Goal: Task Accomplishment & Management: Use online tool/utility

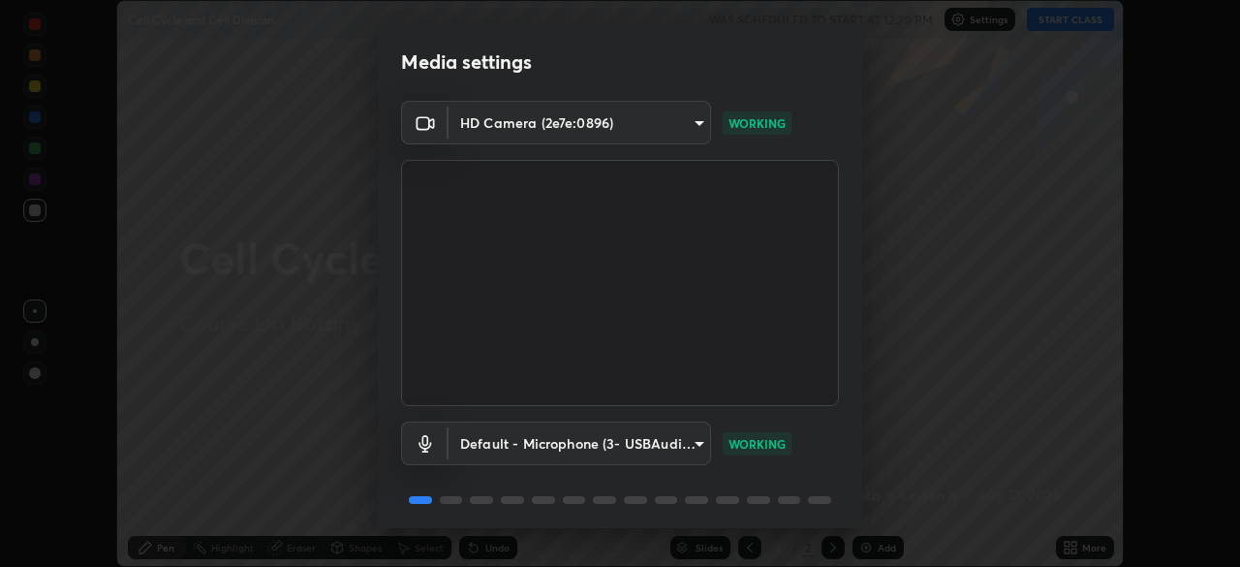
scroll to position [69, 0]
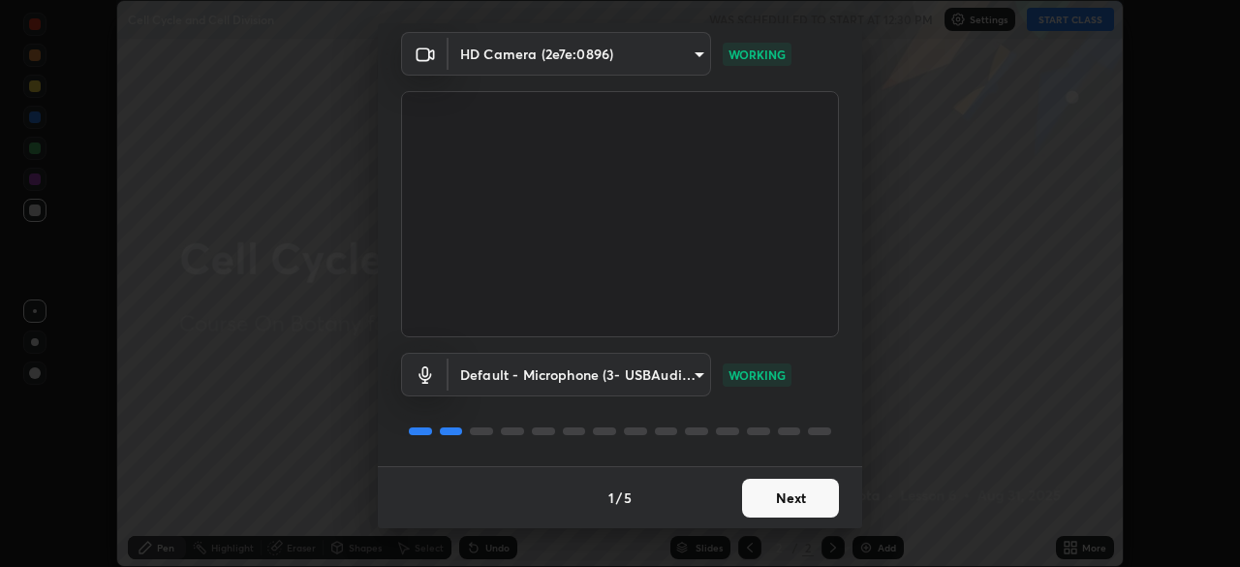
click at [745, 500] on button "Next" at bounding box center [790, 498] width 97 height 39
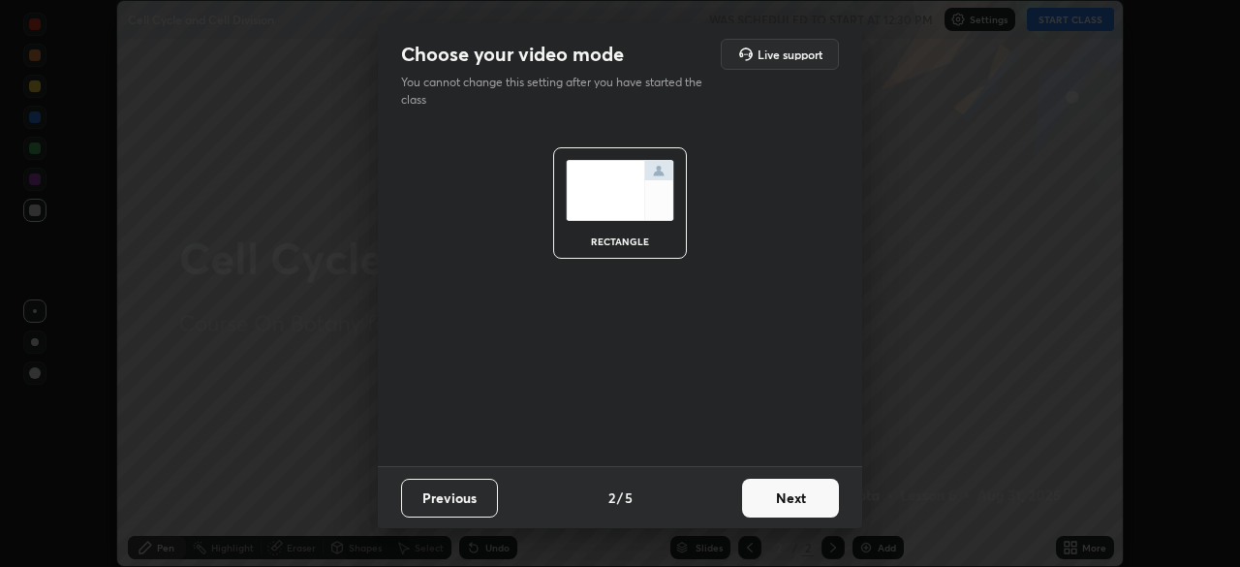
scroll to position [0, 0]
click at [754, 505] on button "Next" at bounding box center [790, 498] width 97 height 39
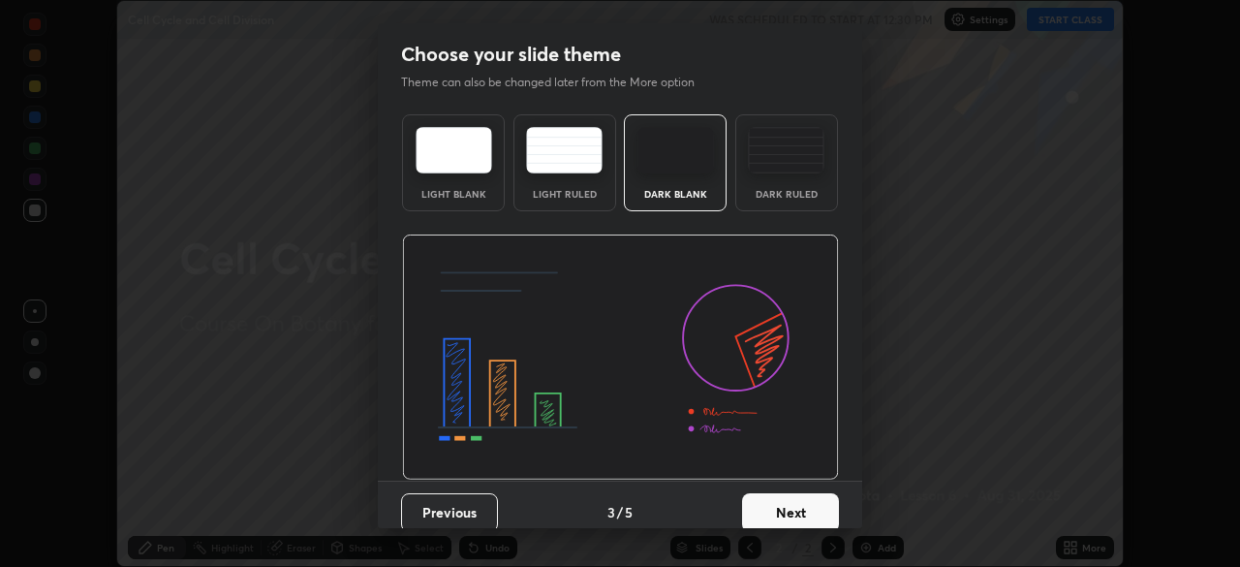
click at [763, 514] on button "Next" at bounding box center [790, 512] width 97 height 39
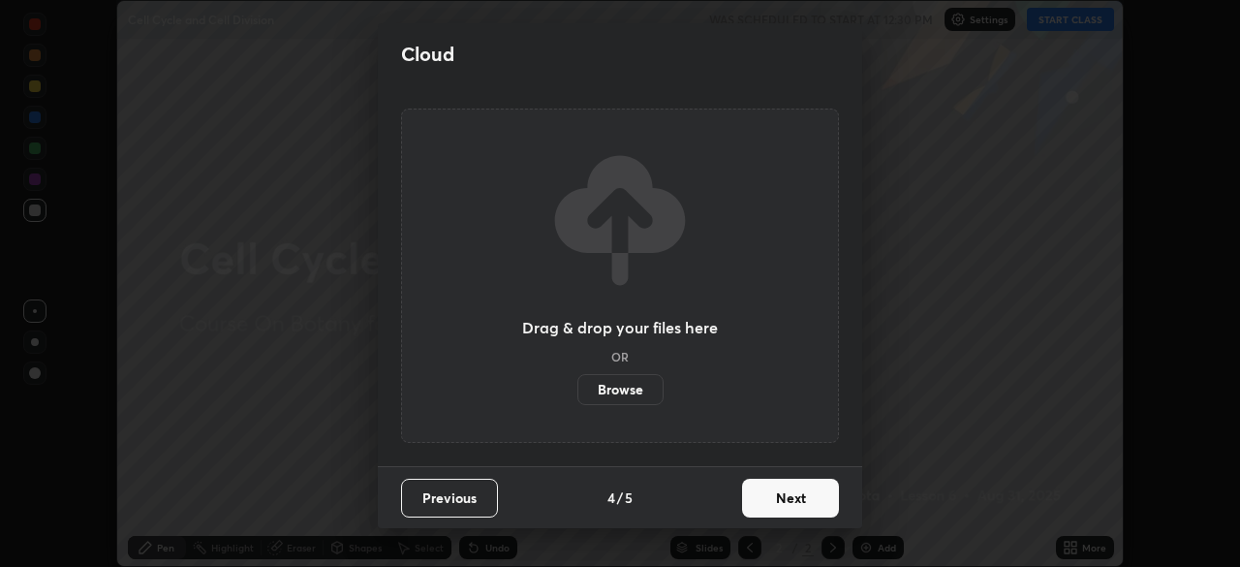
click at [744, 509] on button "Next" at bounding box center [790, 498] width 97 height 39
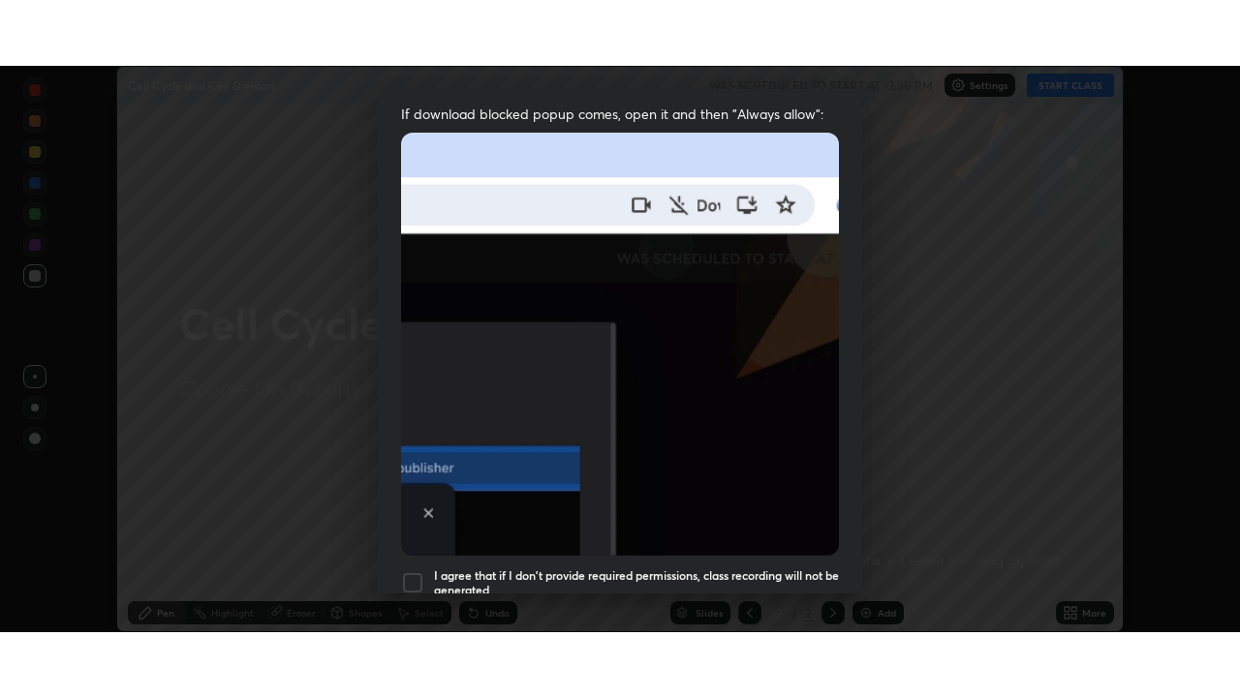
scroll to position [464, 0]
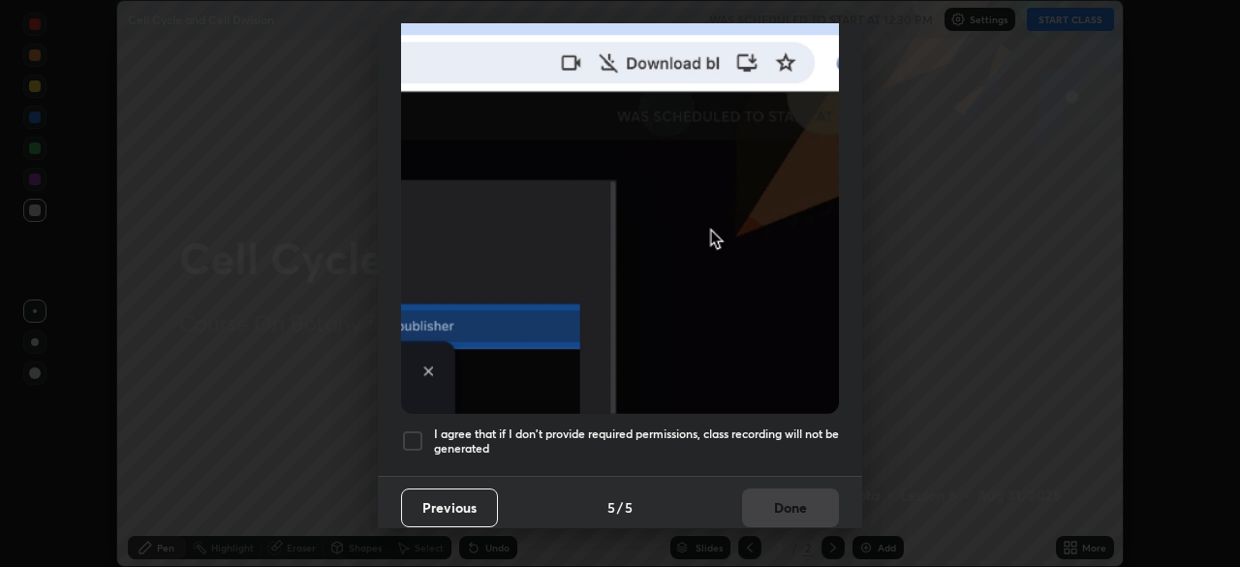
click at [418, 429] on div at bounding box center [412, 440] width 23 height 23
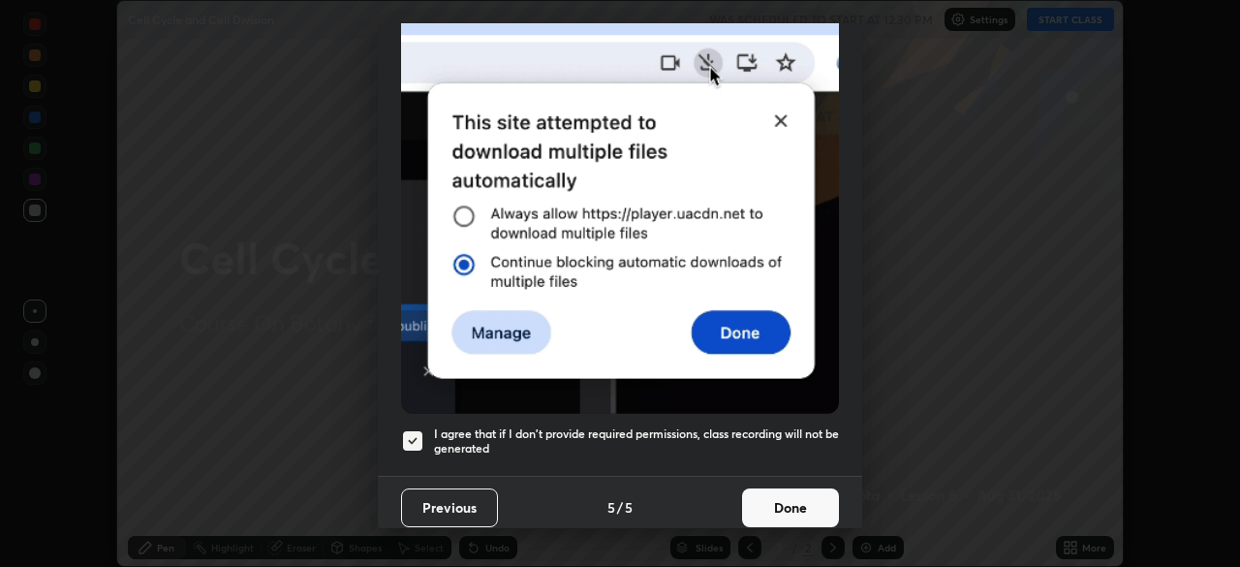
click at [776, 488] on button "Done" at bounding box center [790, 507] width 97 height 39
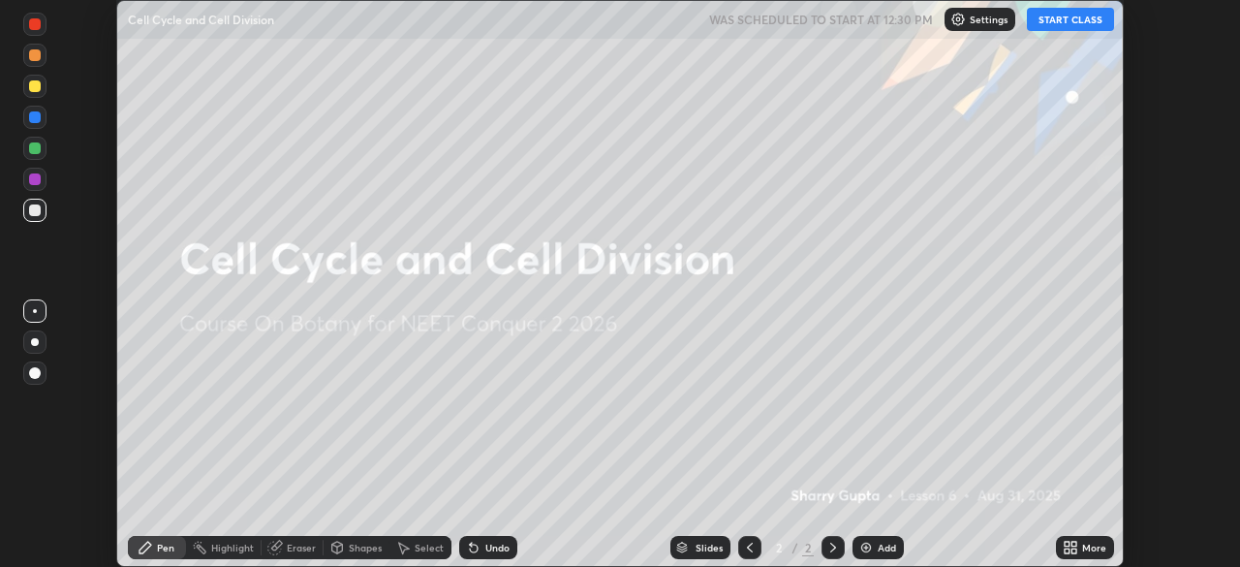
click at [1077, 22] on button "START CLASS" at bounding box center [1070, 19] width 87 height 23
click at [873, 551] on div "Add" at bounding box center [877, 547] width 51 height 23
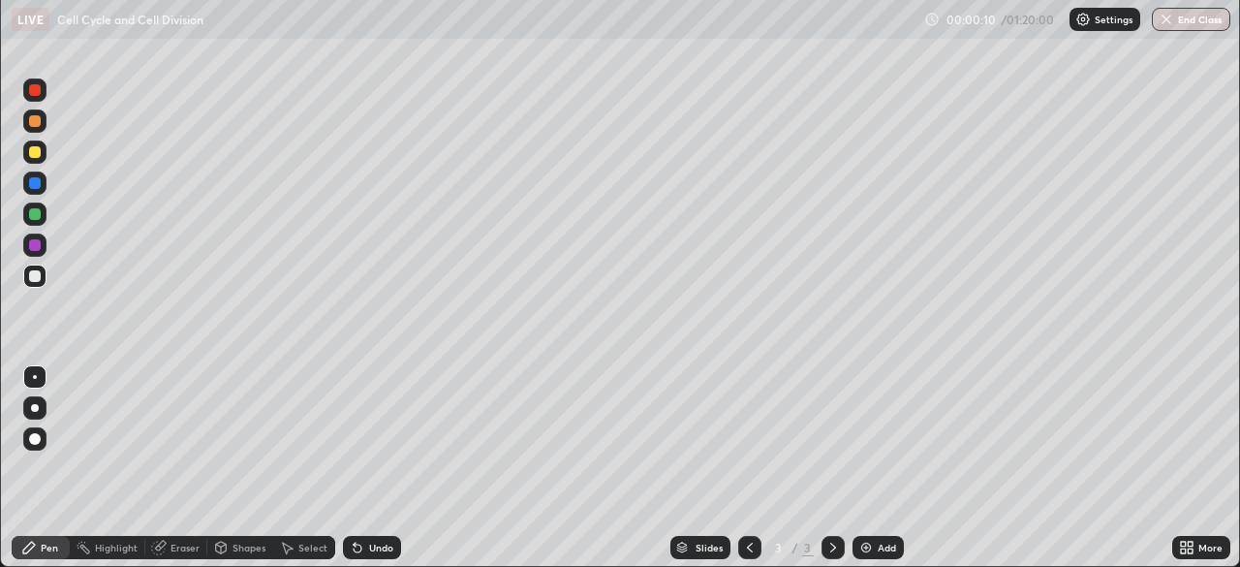
scroll to position [697, 1240]
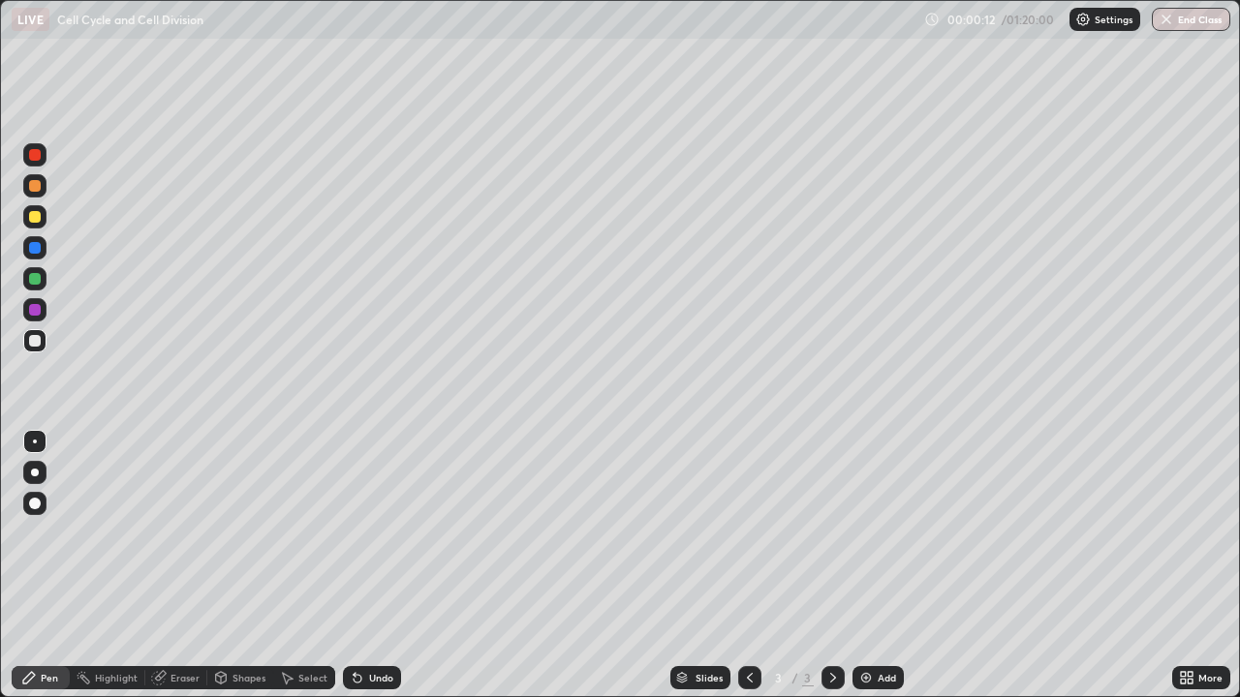
click at [1183, 566] on icon at bounding box center [1183, 681] width 5 height 5
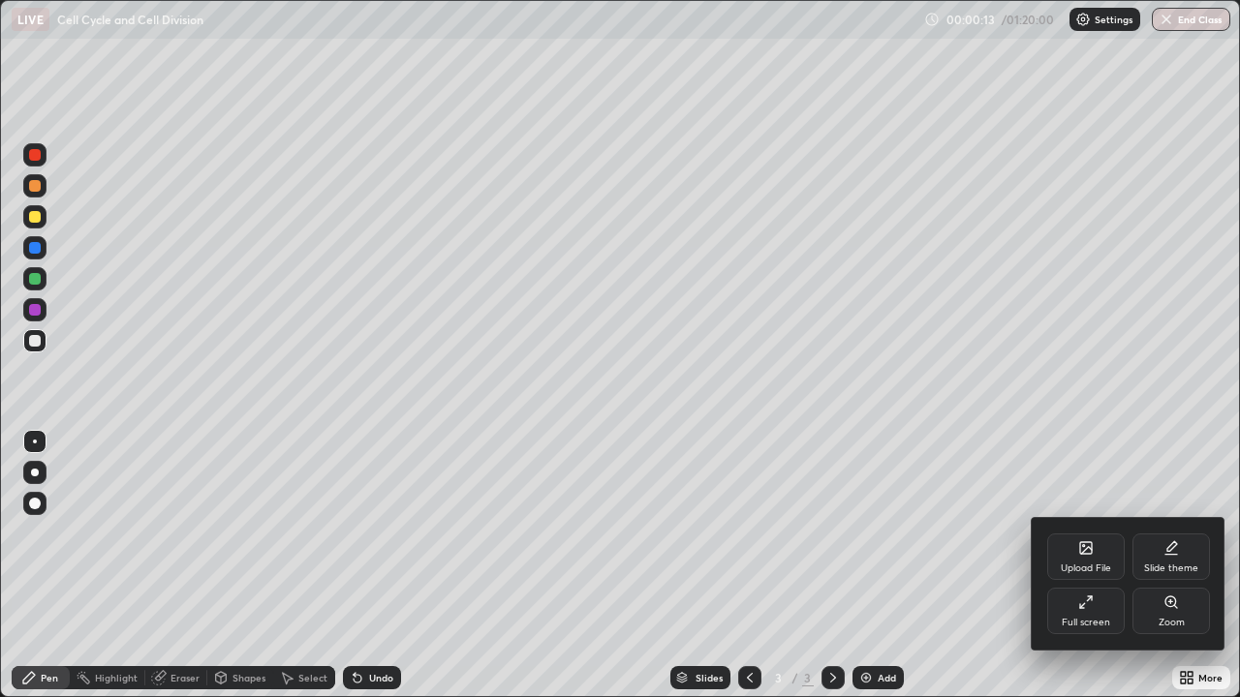
click at [1078, 566] on icon at bounding box center [1085, 602] width 15 height 15
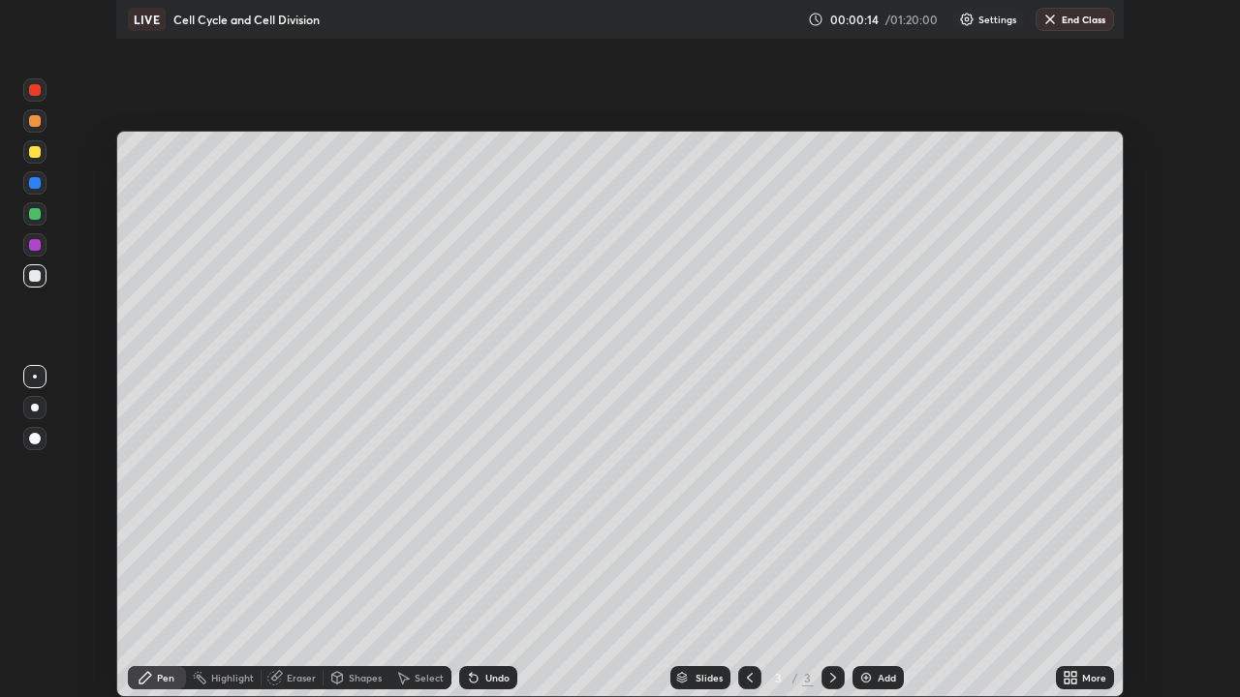
scroll to position [96306, 95633]
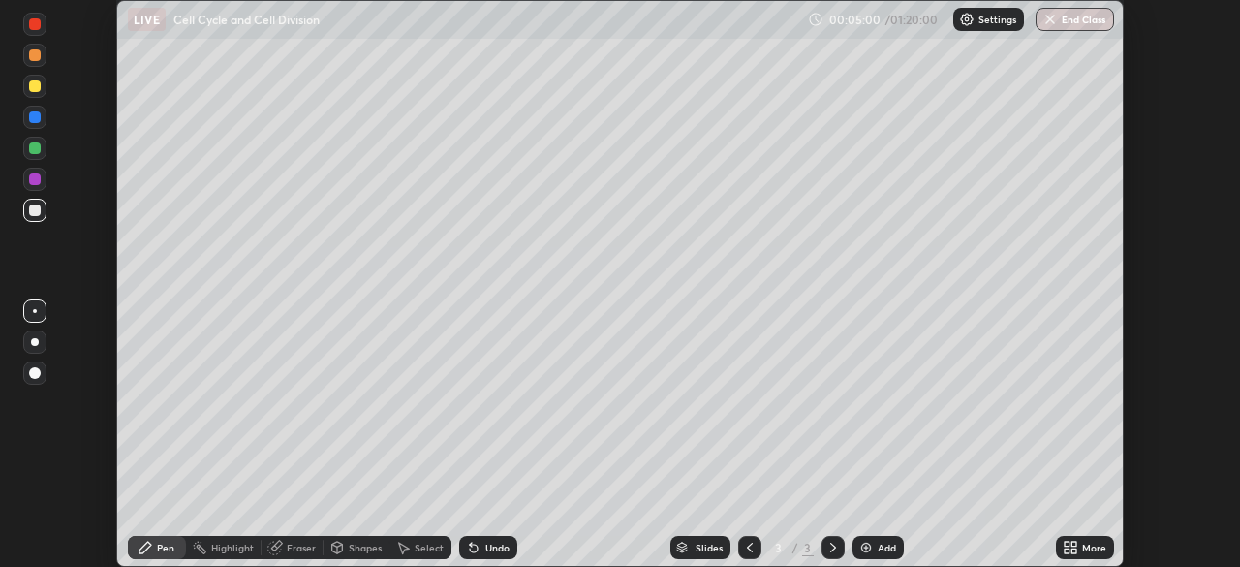
click at [38, 189] on div at bounding box center [34, 179] width 23 height 23
click at [35, 342] on div at bounding box center [35, 342] width 8 height 8
click at [40, 89] on div at bounding box center [35, 86] width 12 height 12
click at [38, 214] on div at bounding box center [35, 210] width 12 height 12
click at [37, 151] on div at bounding box center [35, 148] width 12 height 12
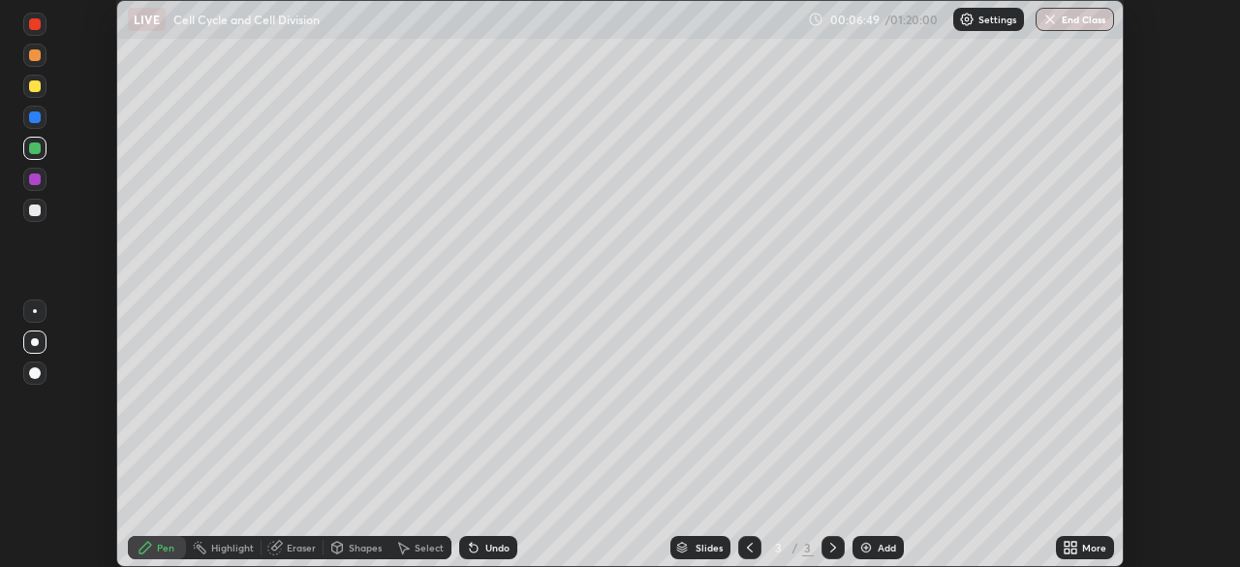
click at [38, 64] on div at bounding box center [34, 55] width 23 height 23
click at [501, 549] on div "Undo" at bounding box center [497, 547] width 24 height 10
click at [860, 544] on img at bounding box center [865, 547] width 15 height 15
click at [36, 210] on div at bounding box center [35, 210] width 12 height 12
click at [35, 149] on div at bounding box center [35, 148] width 12 height 12
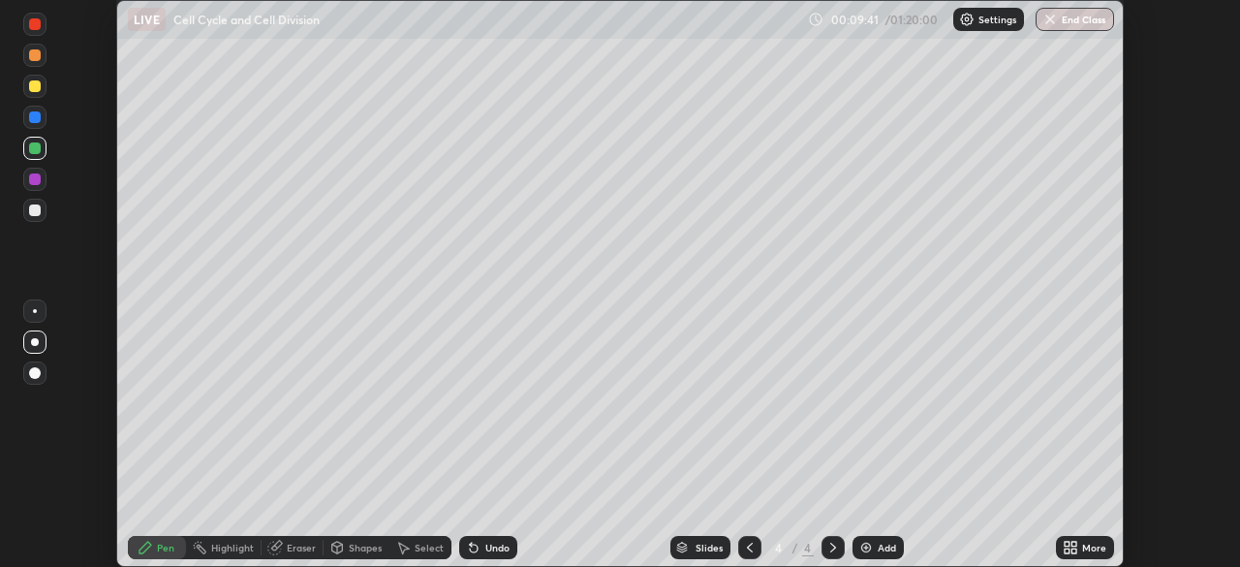
click at [36, 86] on div at bounding box center [35, 86] width 12 height 12
click at [36, 211] on div at bounding box center [35, 210] width 12 height 12
click at [37, 182] on div at bounding box center [35, 179] width 12 height 12
click at [35, 65] on div at bounding box center [34, 55] width 23 height 23
click at [33, 214] on div at bounding box center [35, 210] width 12 height 12
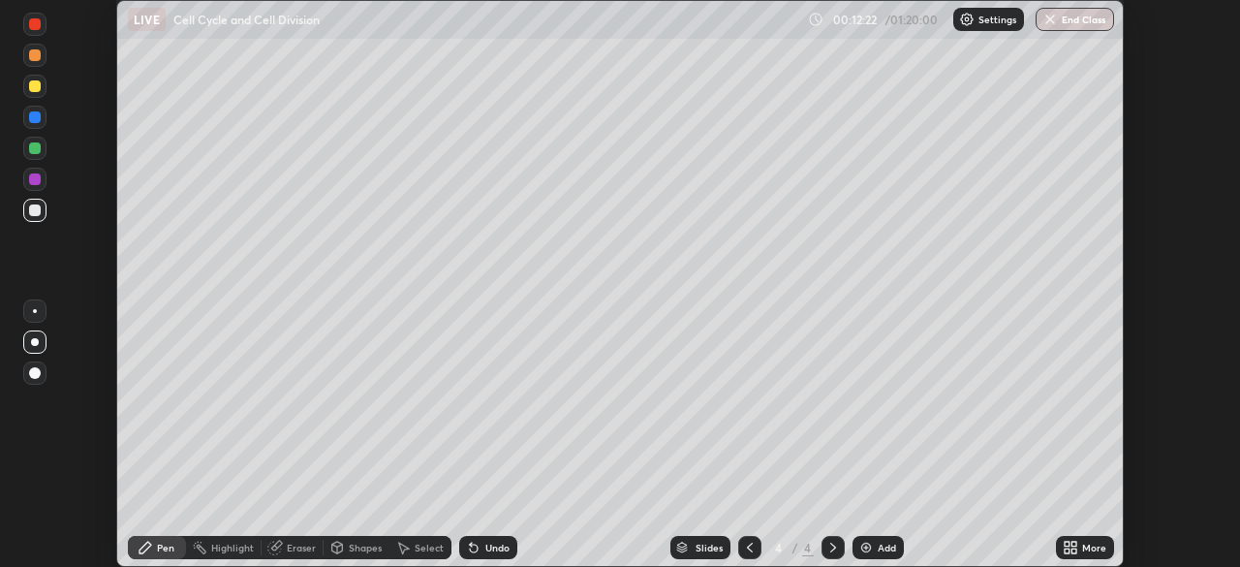
click at [898, 536] on div "Slides 4 / 4 Add" at bounding box center [786, 547] width 539 height 39
click at [178, 529] on div "Pen" at bounding box center [157, 547] width 58 height 39
click at [218, 528] on div "Highlight" at bounding box center [224, 547] width 76 height 39
click at [159, 542] on div "Pen" at bounding box center [165, 547] width 17 height 10
click at [512, 528] on div "Undo" at bounding box center [484, 547] width 66 height 39
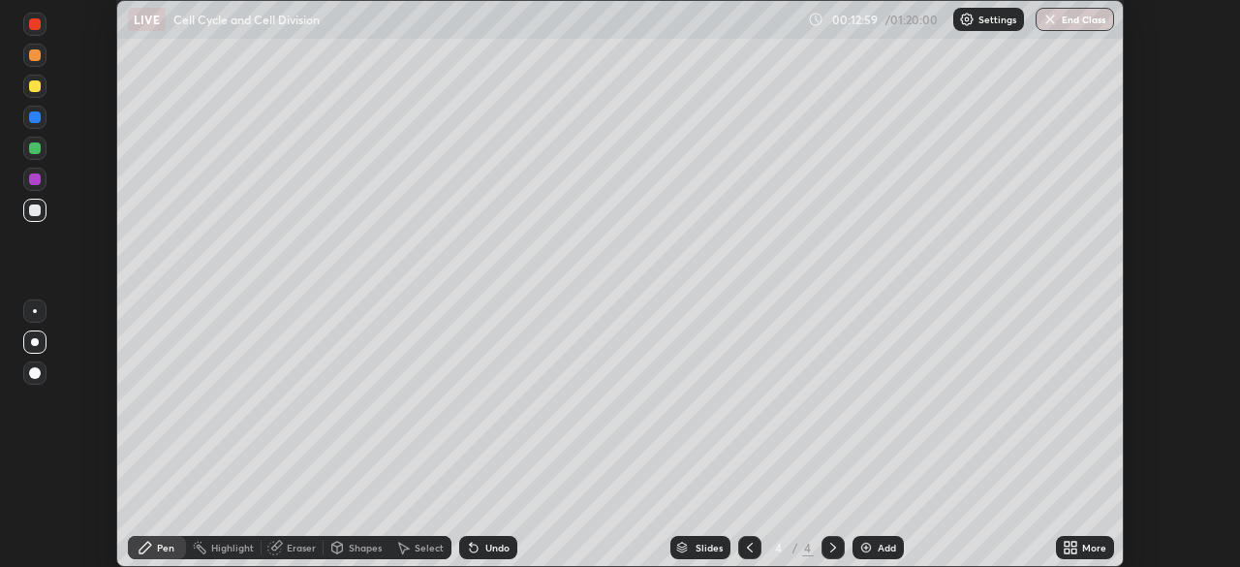
click at [44, 156] on div at bounding box center [34, 148] width 23 height 23
click at [865, 536] on div "Add" at bounding box center [877, 547] width 51 height 23
click at [485, 549] on div "Undo" at bounding box center [497, 547] width 24 height 10
click at [748, 547] on icon at bounding box center [749, 547] width 15 height 15
click at [1067, 553] on icon at bounding box center [1067, 550] width 5 height 5
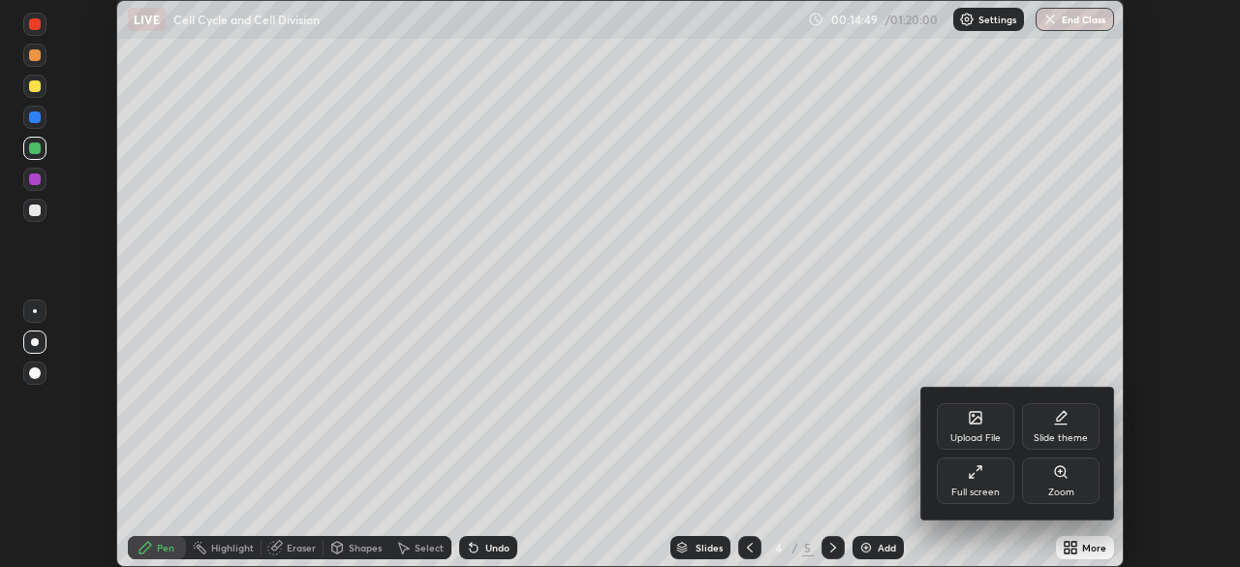
click at [972, 487] on div "Full screen" at bounding box center [975, 492] width 48 height 10
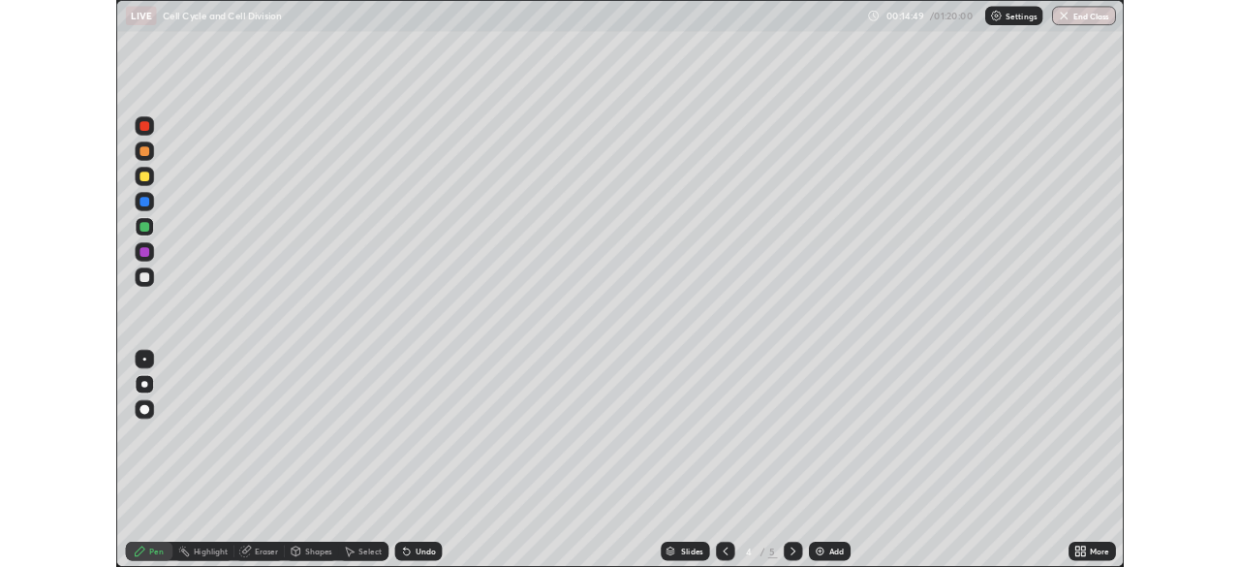
scroll to position [697, 1240]
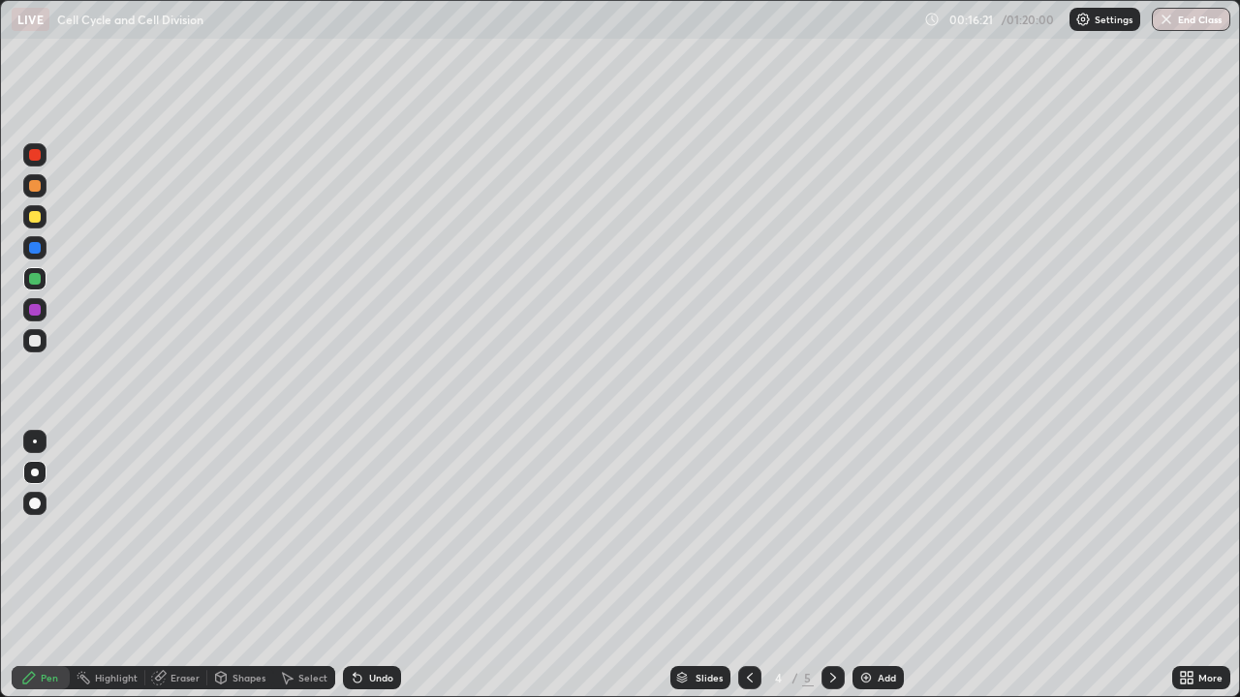
click at [858, 566] on img at bounding box center [865, 677] width 15 height 15
click at [39, 191] on div at bounding box center [34, 185] width 23 height 23
click at [42, 252] on div at bounding box center [34, 247] width 23 height 23
click at [35, 339] on div at bounding box center [35, 341] width 12 height 12
click at [861, 566] on img at bounding box center [865, 677] width 15 height 15
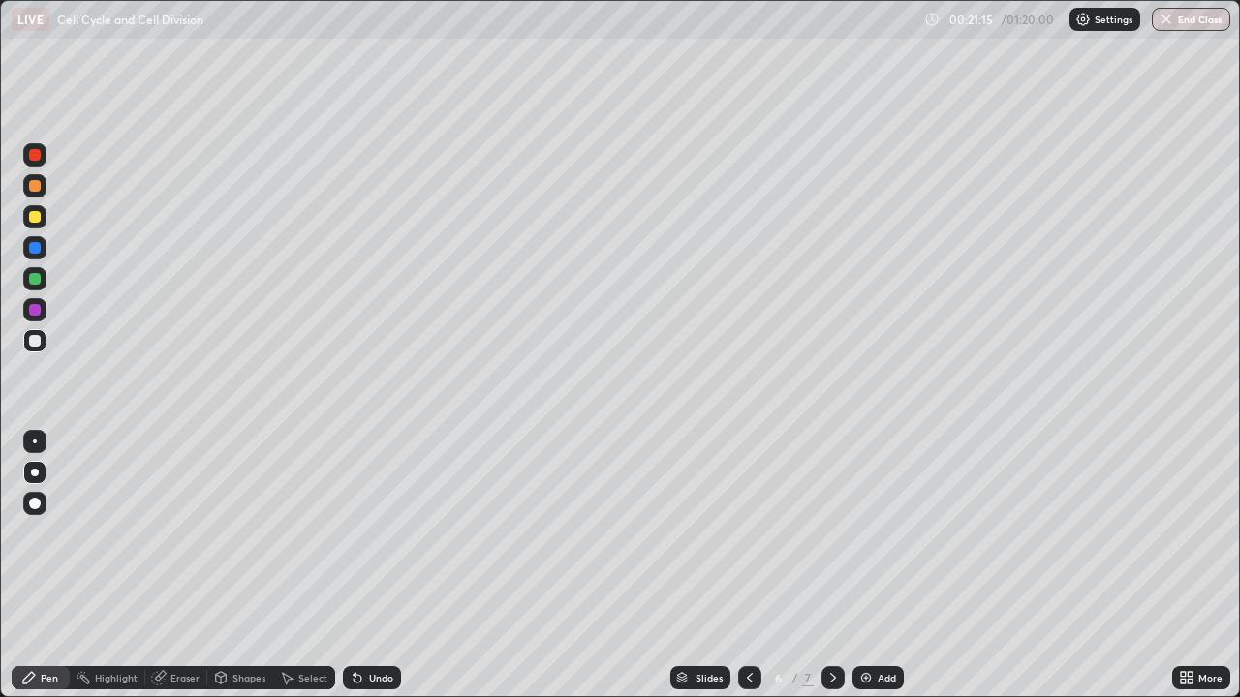
click at [42, 280] on div at bounding box center [34, 278] width 23 height 23
click at [34, 194] on div at bounding box center [34, 185] width 23 height 23
click at [37, 252] on div at bounding box center [35, 248] width 12 height 12
click at [367, 566] on div "Undo" at bounding box center [372, 677] width 58 height 23
click at [35, 342] on div at bounding box center [35, 341] width 12 height 12
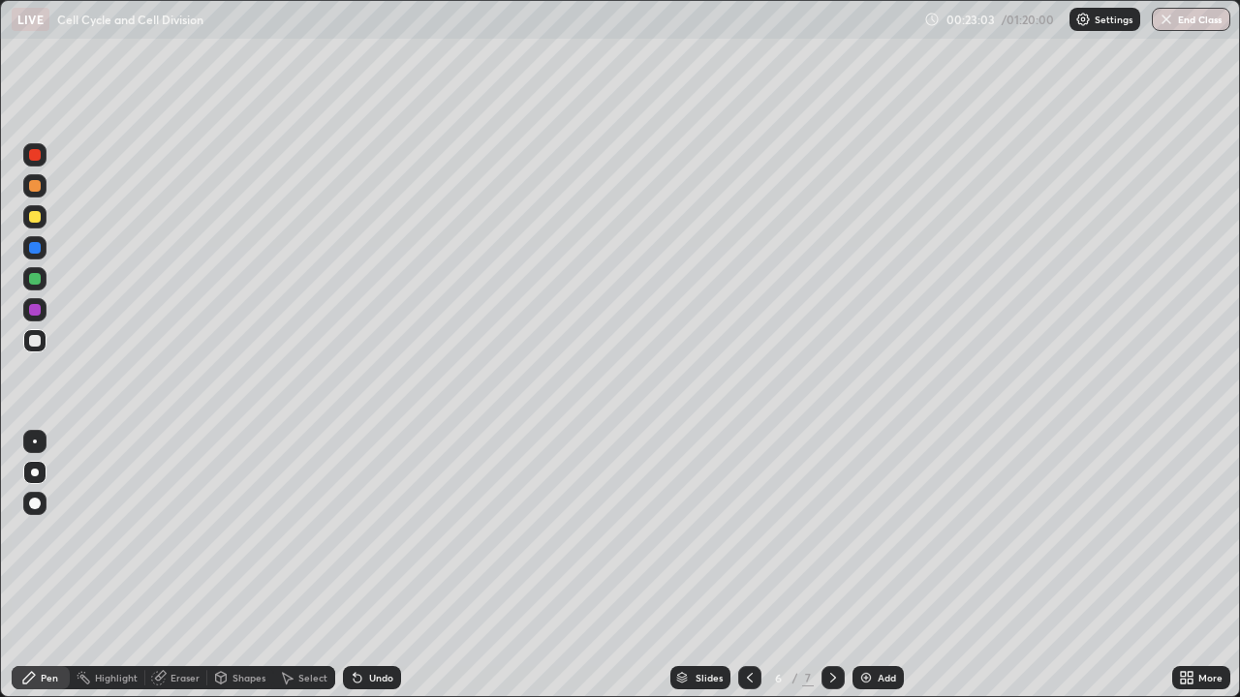
click at [35, 342] on div at bounding box center [35, 341] width 12 height 12
click at [35, 218] on div at bounding box center [35, 217] width 12 height 12
click at [33, 196] on div at bounding box center [34, 185] width 23 height 23
click at [34, 256] on div at bounding box center [34, 247] width 23 height 23
click at [33, 346] on div at bounding box center [35, 341] width 12 height 12
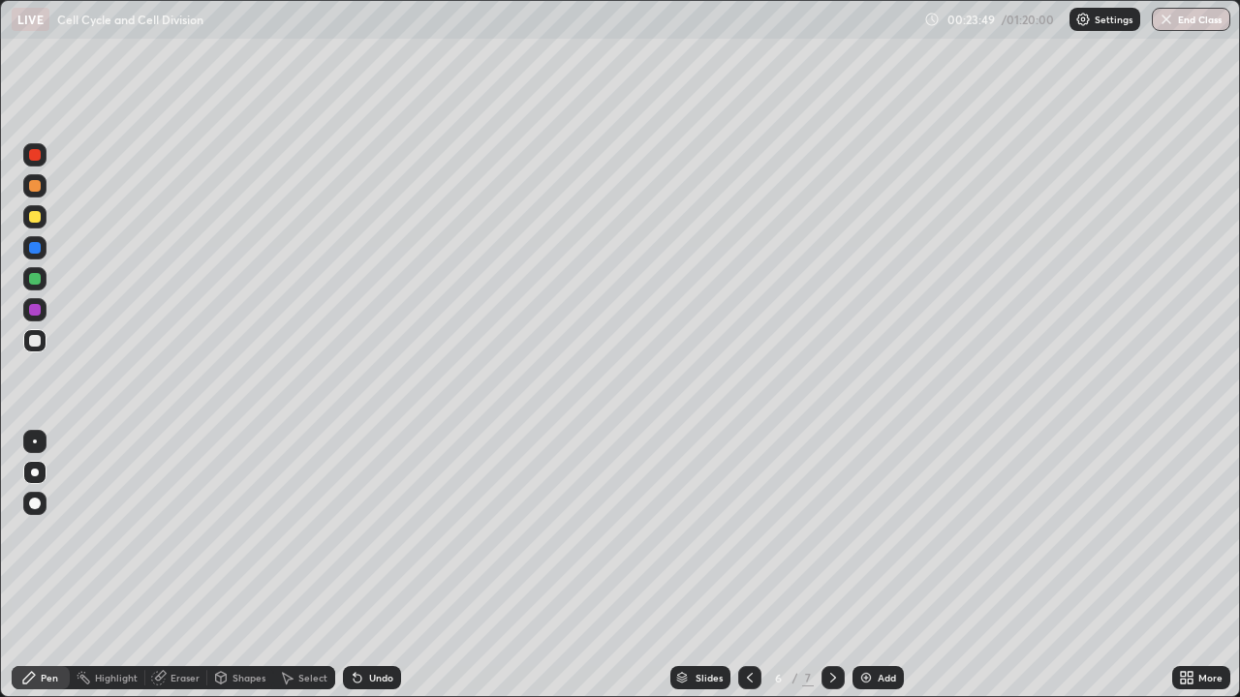
click at [37, 253] on div at bounding box center [35, 248] width 12 height 12
click at [35, 311] on div at bounding box center [35, 310] width 12 height 12
click at [869, 566] on img at bounding box center [865, 677] width 15 height 15
click at [38, 221] on div at bounding box center [35, 217] width 12 height 12
click at [39, 346] on div at bounding box center [34, 340] width 23 height 23
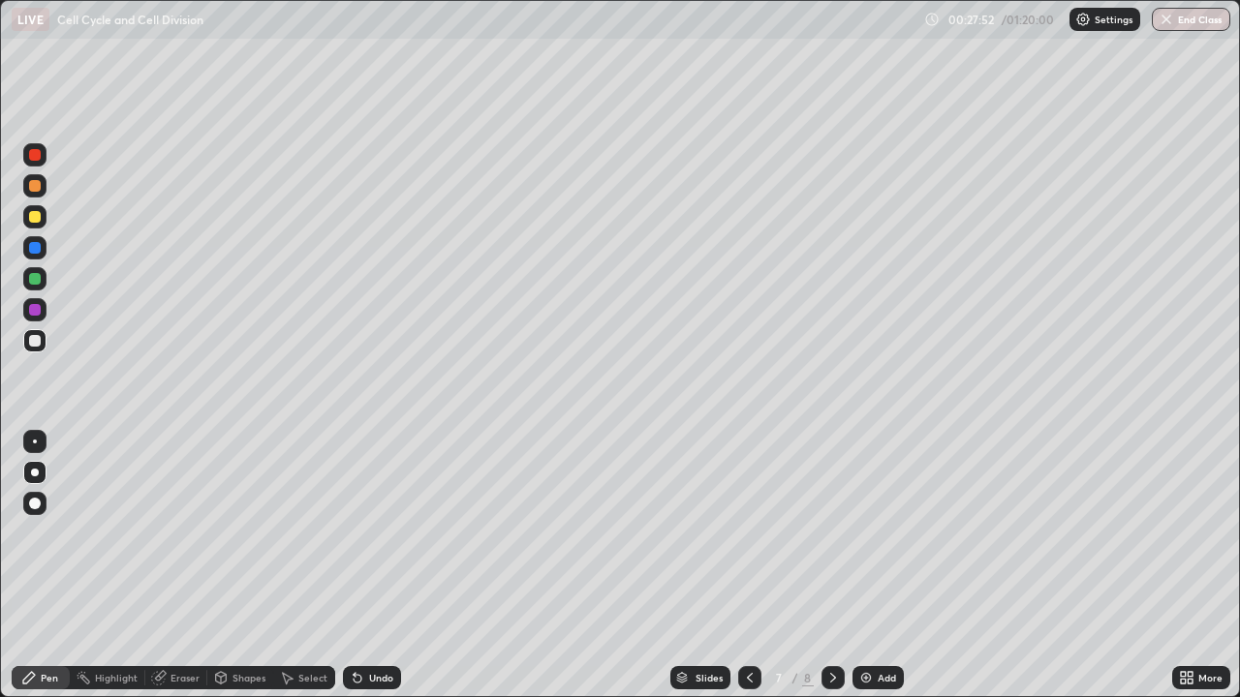
click at [167, 566] on div "Eraser" at bounding box center [176, 677] width 62 height 23
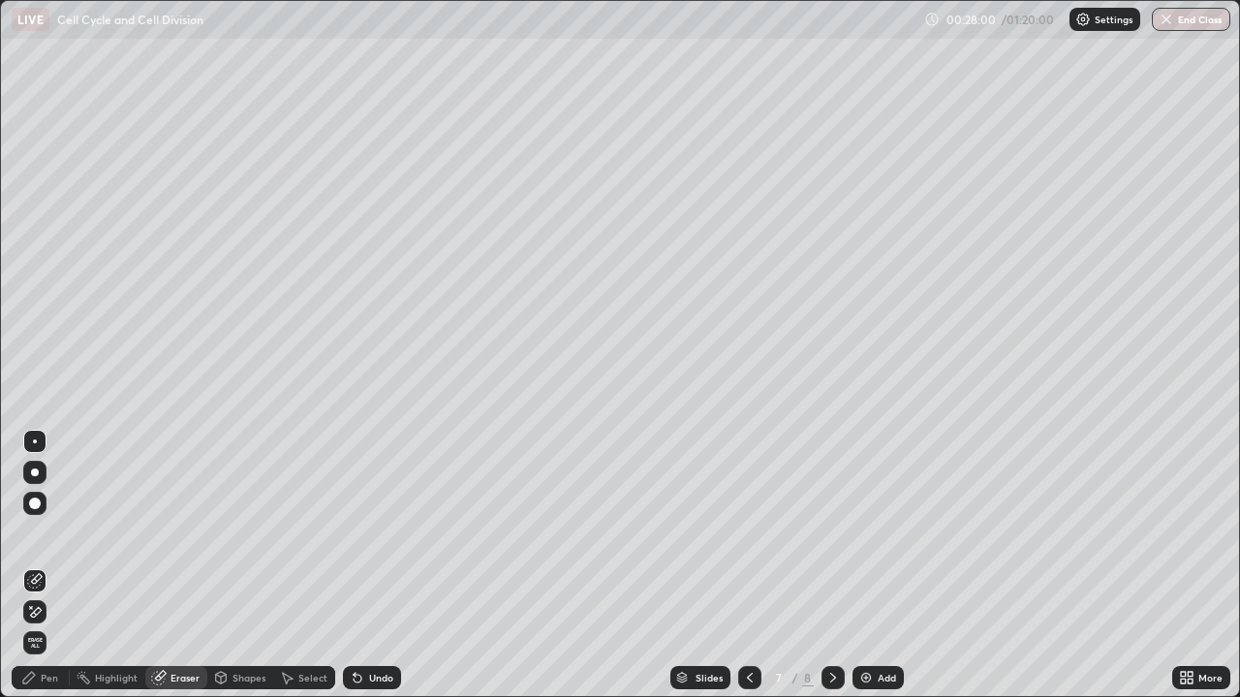
click at [49, 566] on div "Pen" at bounding box center [49, 678] width 17 height 10
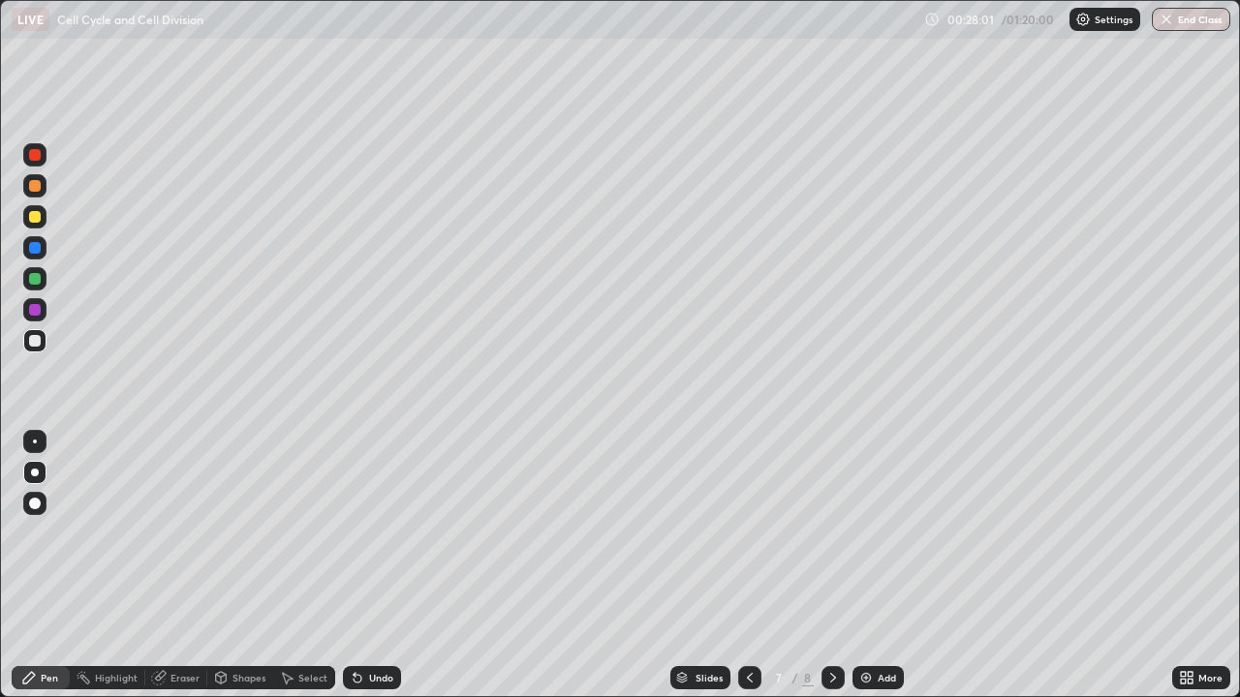
click at [36, 284] on div at bounding box center [35, 279] width 12 height 12
click at [38, 190] on div at bounding box center [35, 186] width 12 height 12
click at [35, 218] on div at bounding box center [35, 217] width 12 height 12
click at [38, 342] on div at bounding box center [35, 341] width 12 height 12
click at [35, 280] on div at bounding box center [35, 279] width 12 height 12
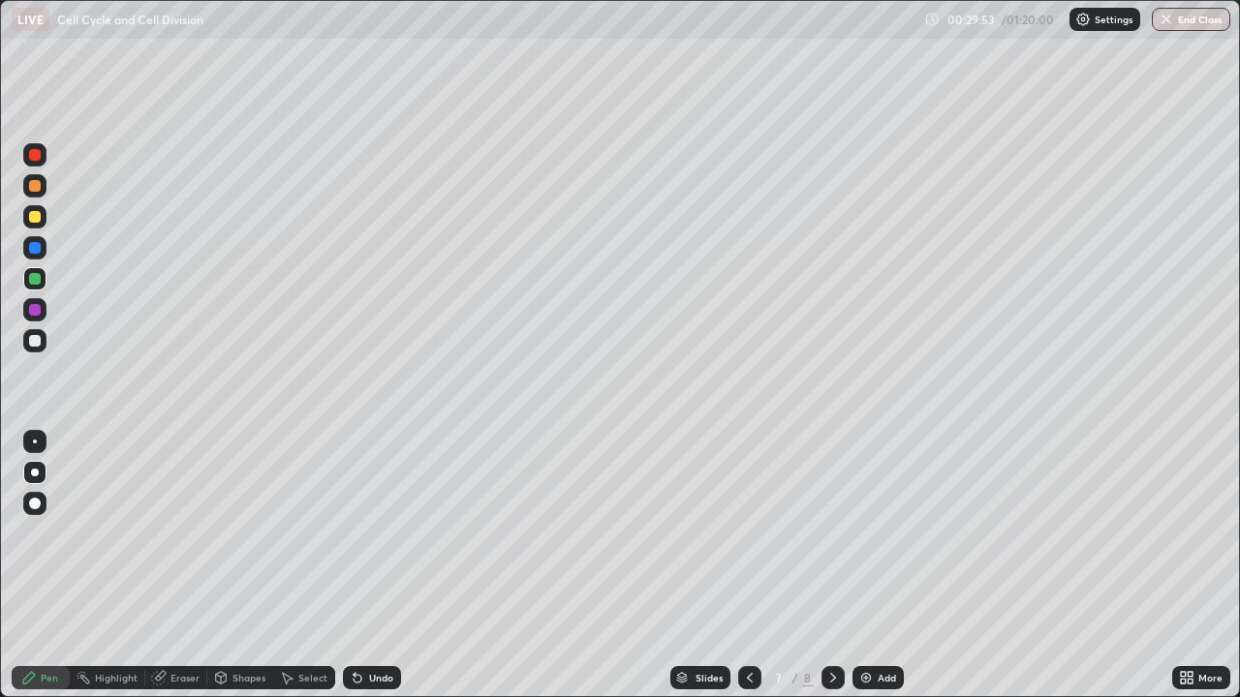
click at [33, 352] on div at bounding box center [34, 340] width 23 height 23
click at [359, 566] on icon at bounding box center [357, 677] width 15 height 15
click at [363, 566] on div "Undo" at bounding box center [372, 677] width 58 height 23
click at [35, 311] on div at bounding box center [35, 310] width 12 height 12
click at [35, 345] on div at bounding box center [35, 341] width 12 height 12
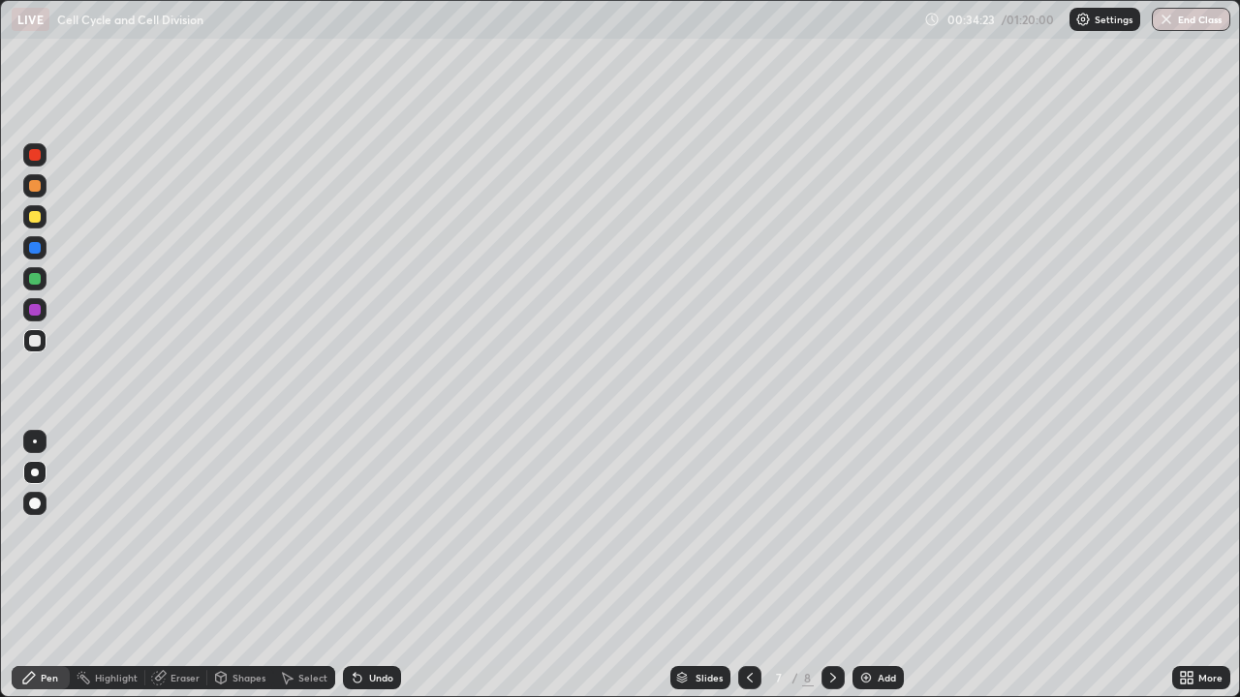
click at [869, 566] on img at bounding box center [865, 677] width 15 height 15
click at [38, 250] on div at bounding box center [35, 248] width 12 height 12
click at [30, 225] on div at bounding box center [34, 216] width 23 height 23
click at [862, 566] on img at bounding box center [865, 677] width 15 height 15
click at [35, 253] on div at bounding box center [35, 248] width 12 height 12
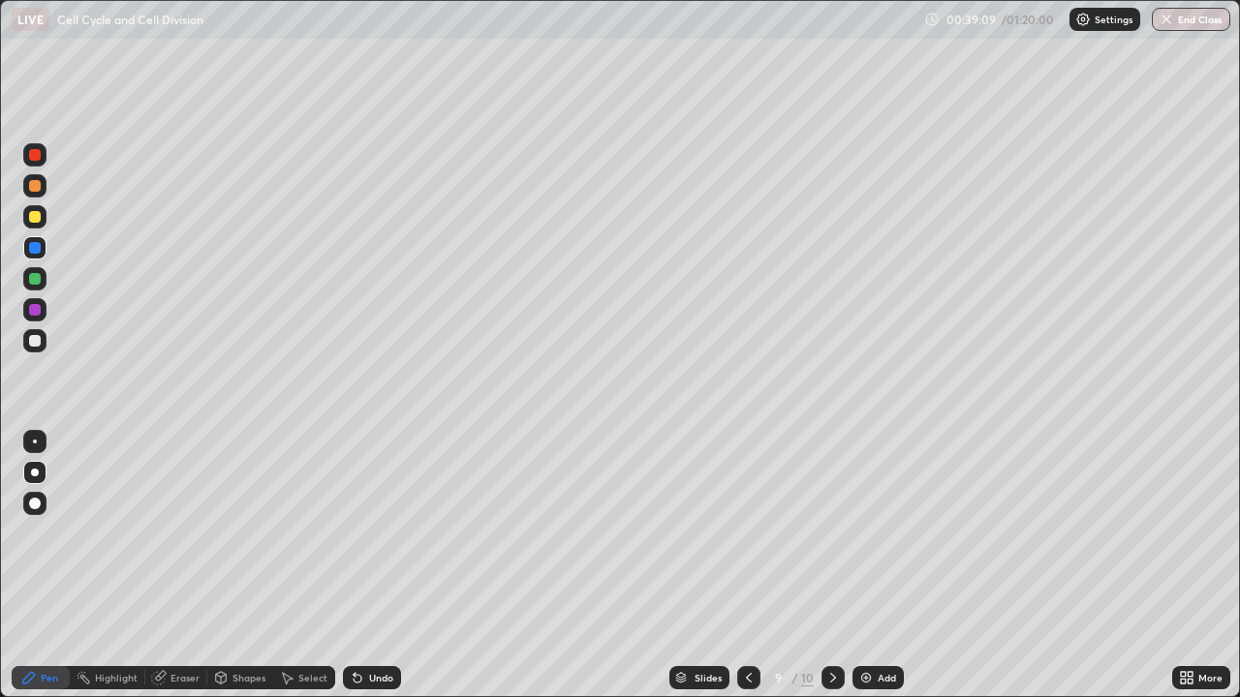
click at [370, 566] on div "Undo" at bounding box center [381, 678] width 24 height 10
click at [373, 566] on div "Undo" at bounding box center [381, 678] width 24 height 10
click at [371, 566] on div "Undo" at bounding box center [381, 678] width 24 height 10
click at [34, 286] on div at bounding box center [34, 278] width 23 height 23
click at [37, 219] on div at bounding box center [35, 217] width 12 height 12
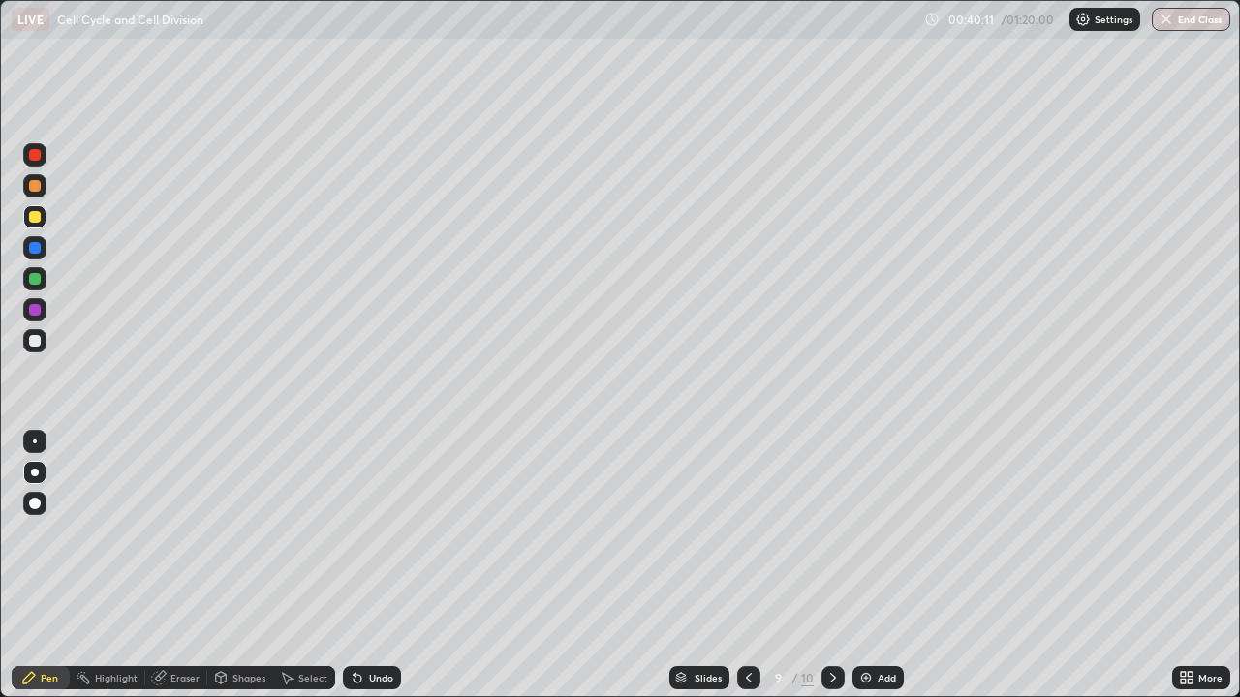
click at [35, 189] on div at bounding box center [35, 186] width 12 height 12
click at [360, 566] on div "Undo" at bounding box center [372, 677] width 58 height 23
click at [362, 566] on div "Undo" at bounding box center [372, 677] width 58 height 23
click at [354, 566] on icon at bounding box center [355, 674] width 2 height 2
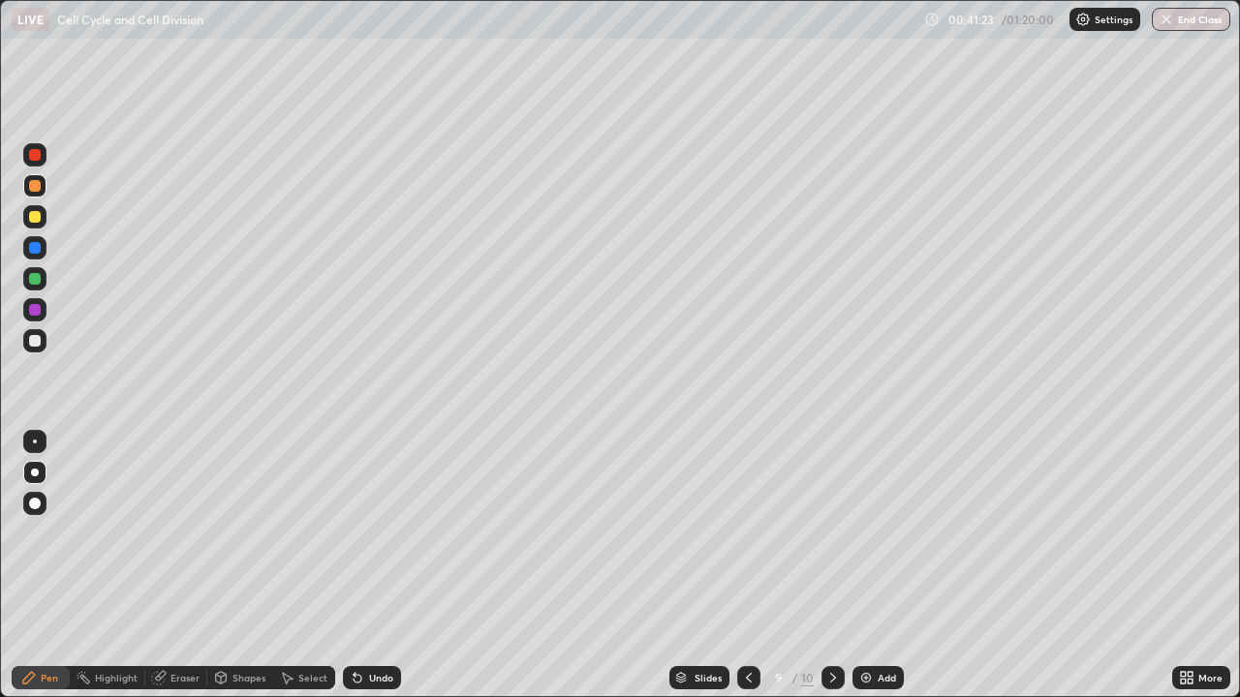
click at [34, 344] on div at bounding box center [35, 341] width 12 height 12
click at [869, 566] on img at bounding box center [865, 677] width 15 height 15
click at [222, 566] on icon at bounding box center [221, 678] width 11 height 12
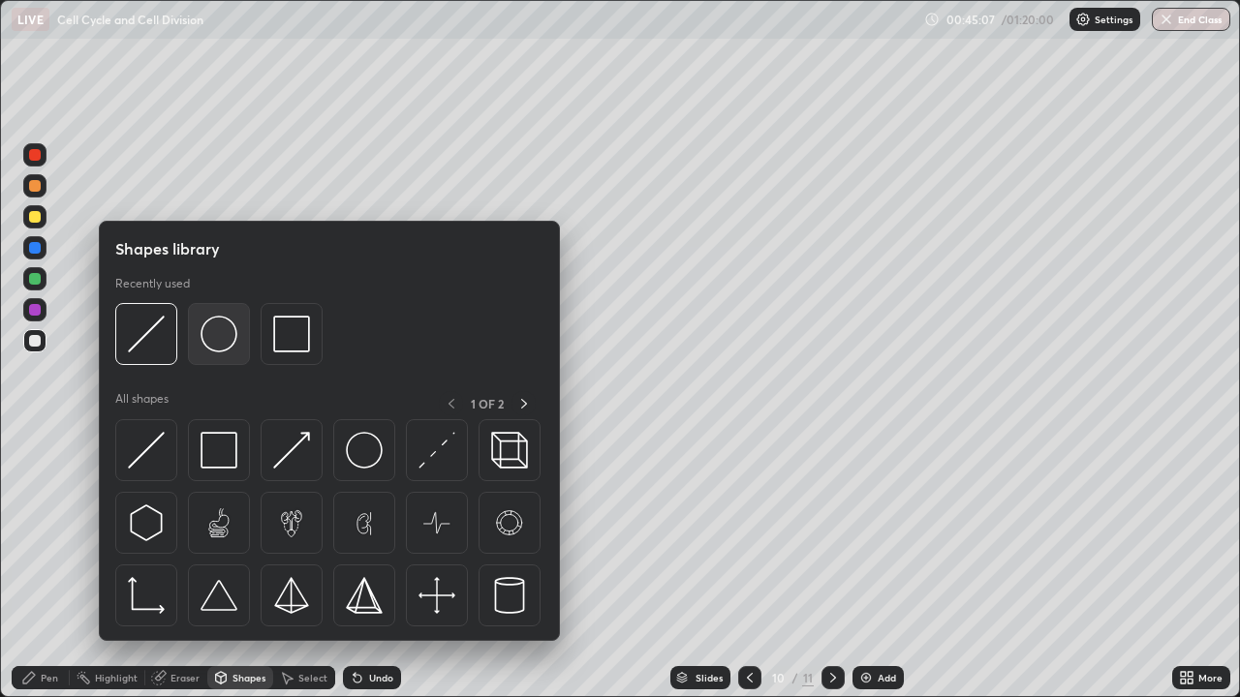
click at [219, 358] on div at bounding box center [219, 334] width 62 height 62
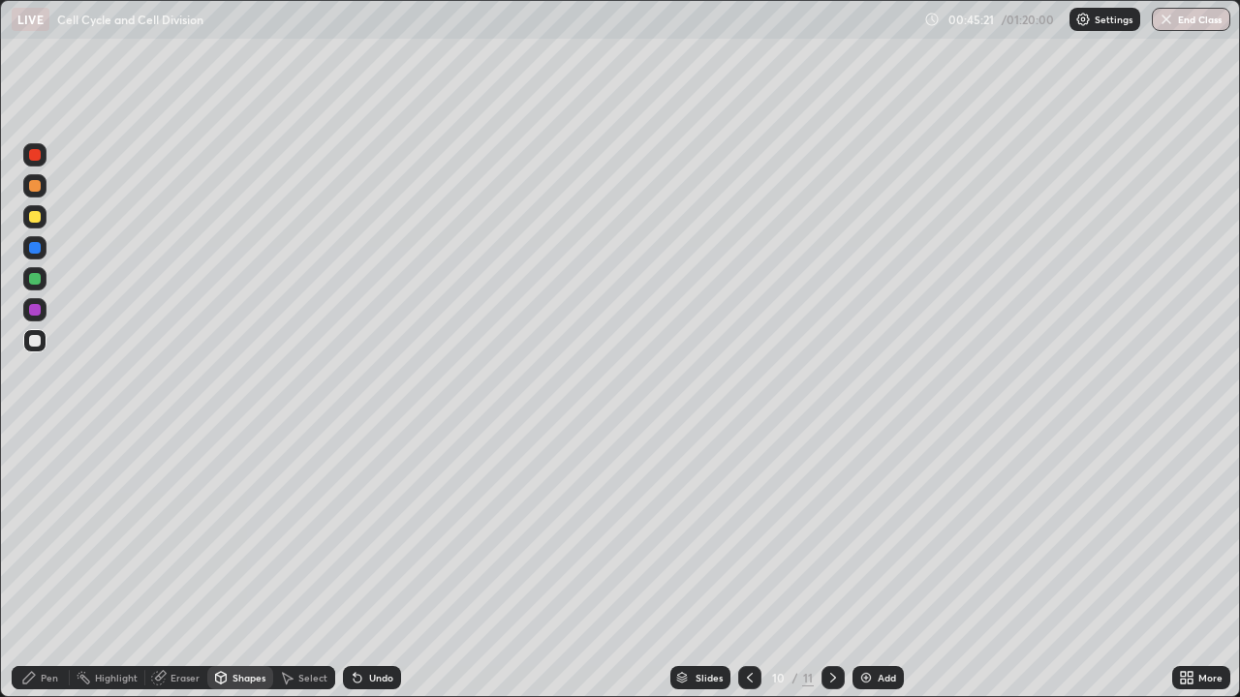
click at [57, 566] on div "Pen" at bounding box center [49, 678] width 17 height 10
click at [40, 315] on div at bounding box center [34, 309] width 23 height 23
click at [42, 343] on div at bounding box center [34, 340] width 23 height 23
click at [742, 566] on icon at bounding box center [749, 677] width 15 height 15
click at [748, 566] on icon at bounding box center [749, 677] width 15 height 15
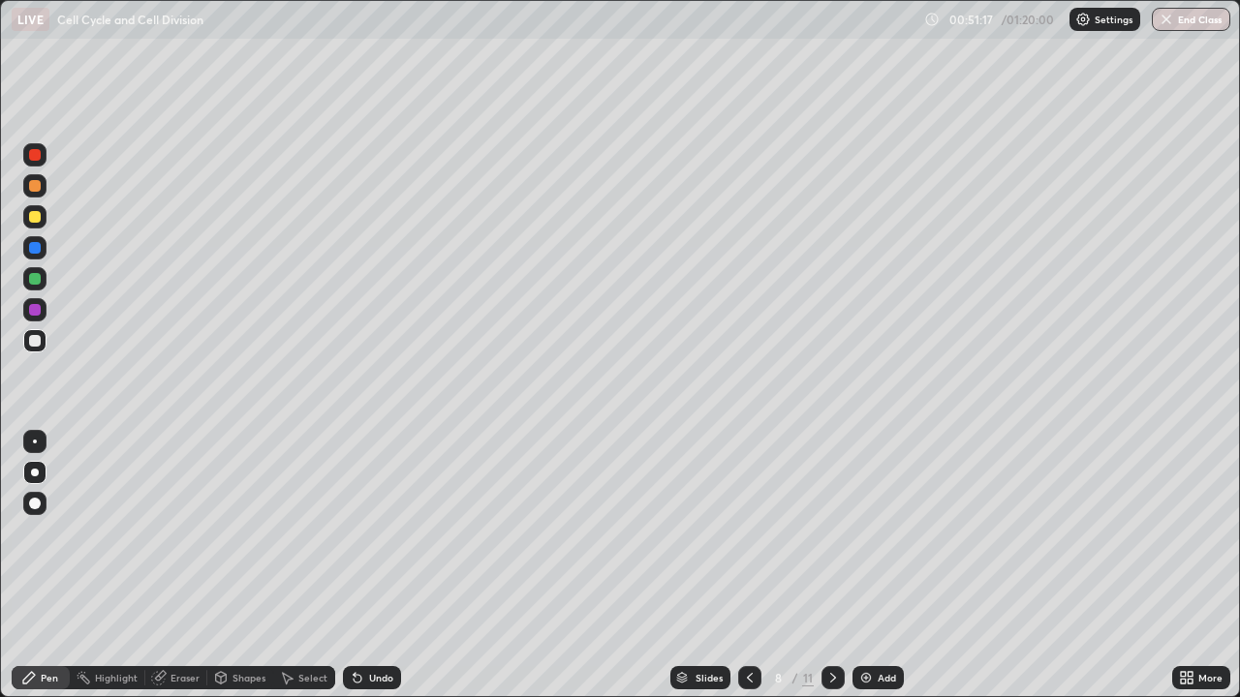
click at [747, 566] on icon at bounding box center [749, 677] width 15 height 15
click at [744, 566] on icon at bounding box center [749, 677] width 15 height 15
click at [747, 566] on icon at bounding box center [750, 678] width 6 height 10
click at [748, 566] on icon at bounding box center [750, 678] width 6 height 10
click at [748, 566] on icon at bounding box center [749, 677] width 15 height 15
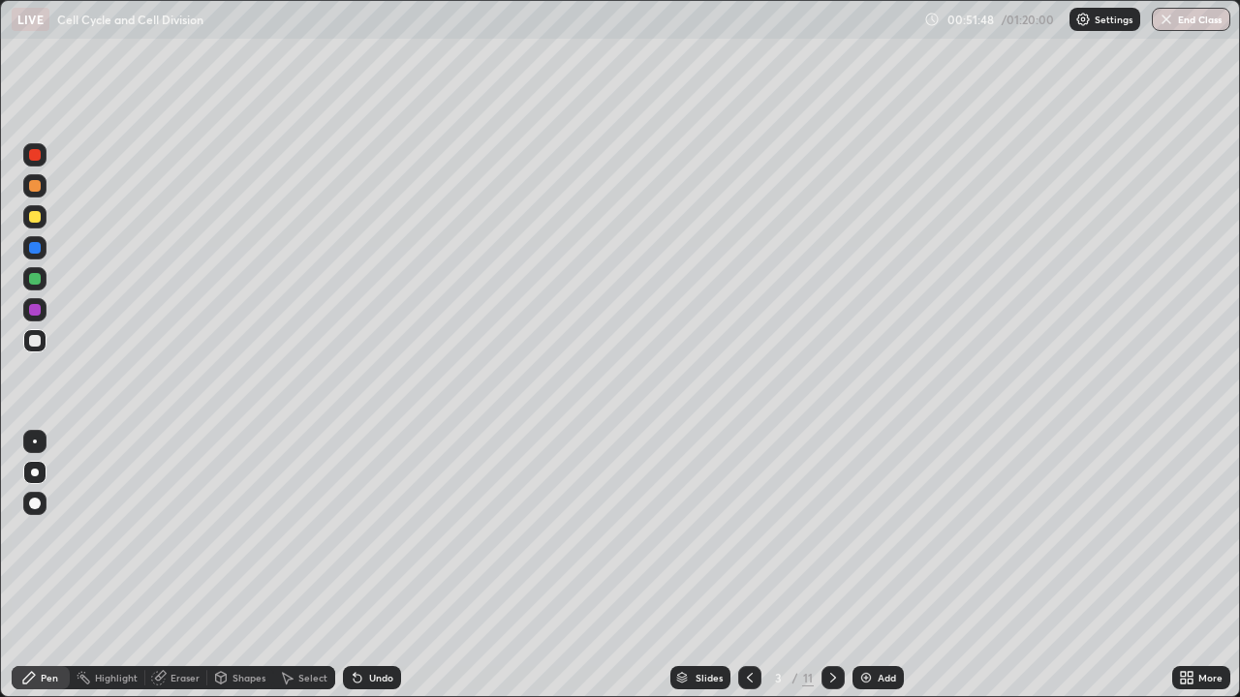
click at [821, 566] on div at bounding box center [832, 677] width 23 height 23
click at [830, 566] on icon at bounding box center [833, 678] width 6 height 10
click at [748, 566] on icon at bounding box center [749, 677] width 15 height 15
click at [821, 566] on div at bounding box center [832, 677] width 23 height 23
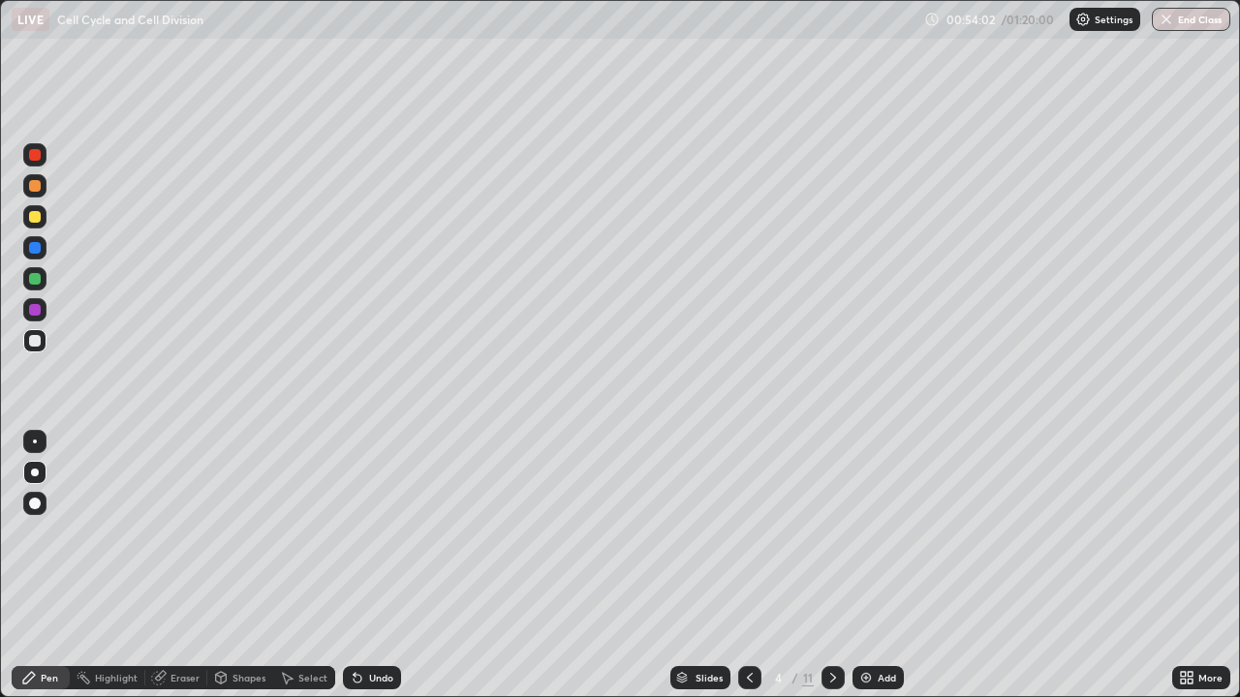
click at [831, 566] on icon at bounding box center [832, 677] width 15 height 15
click at [829, 566] on icon at bounding box center [832, 677] width 15 height 15
click at [831, 566] on icon at bounding box center [832, 677] width 15 height 15
click at [830, 566] on icon at bounding box center [832, 677] width 15 height 15
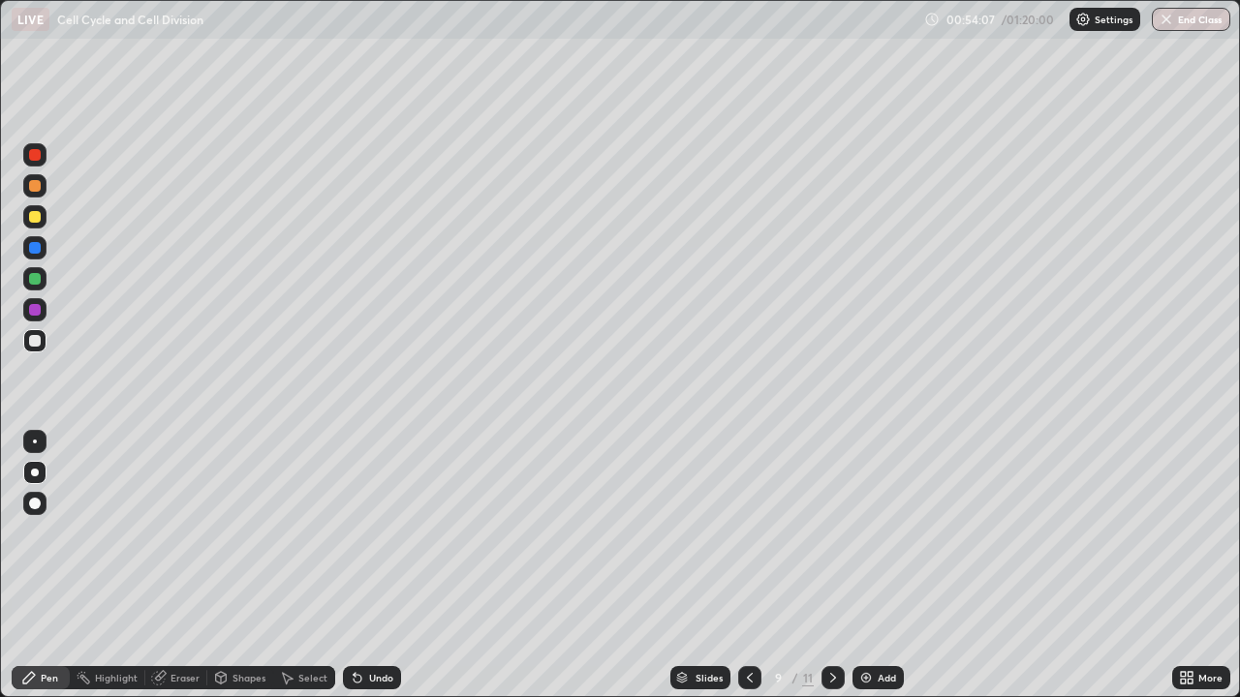
click at [837, 566] on div at bounding box center [832, 677] width 23 height 23
click at [833, 566] on icon at bounding box center [833, 678] width 6 height 10
click at [830, 566] on icon at bounding box center [832, 677] width 15 height 15
click at [36, 317] on div at bounding box center [34, 309] width 23 height 23
click at [863, 566] on img at bounding box center [865, 677] width 15 height 15
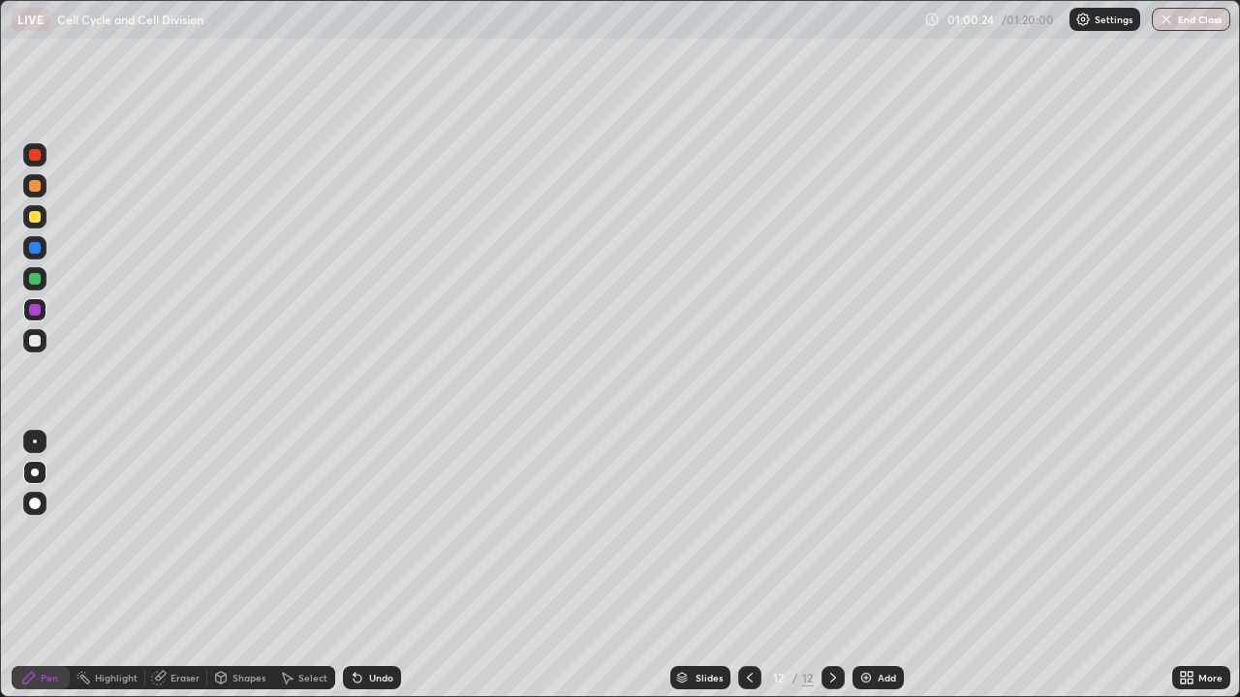
click at [24, 341] on div at bounding box center [34, 340] width 23 height 23
click at [34, 318] on div at bounding box center [34, 309] width 23 height 23
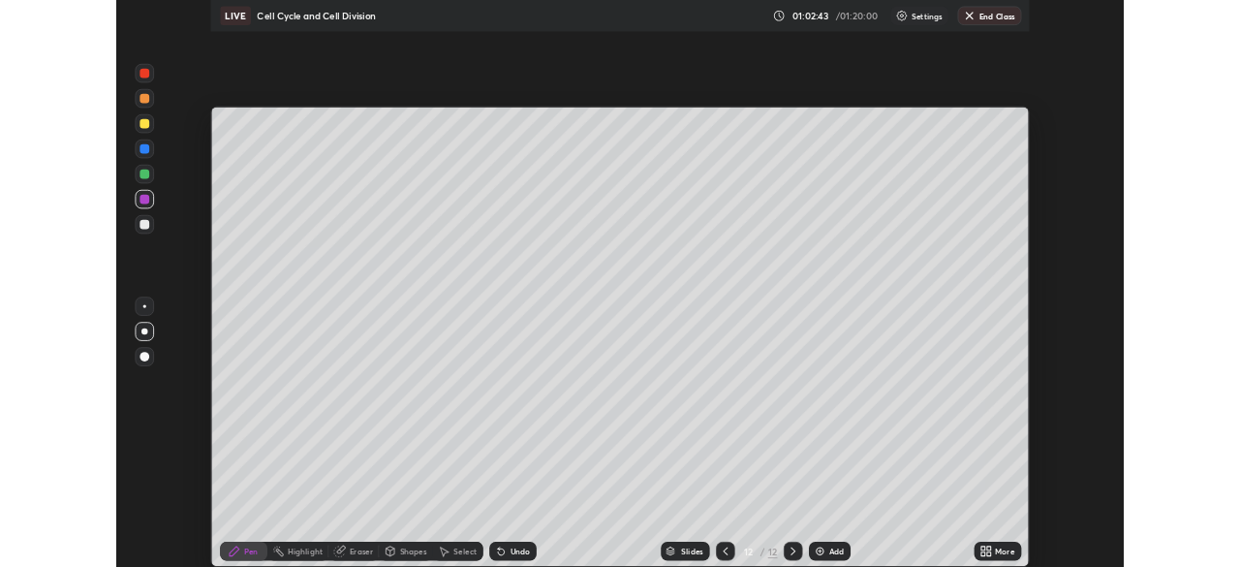
scroll to position [96306, 95633]
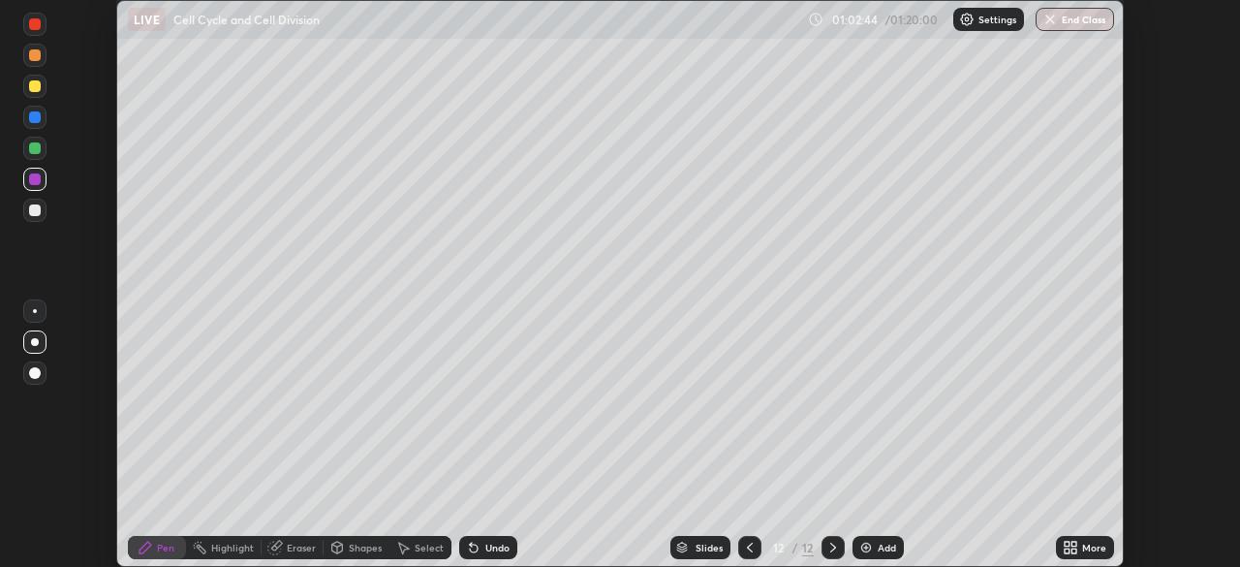
click at [1081, 21] on button "End Class" at bounding box center [1075, 19] width 78 height 23
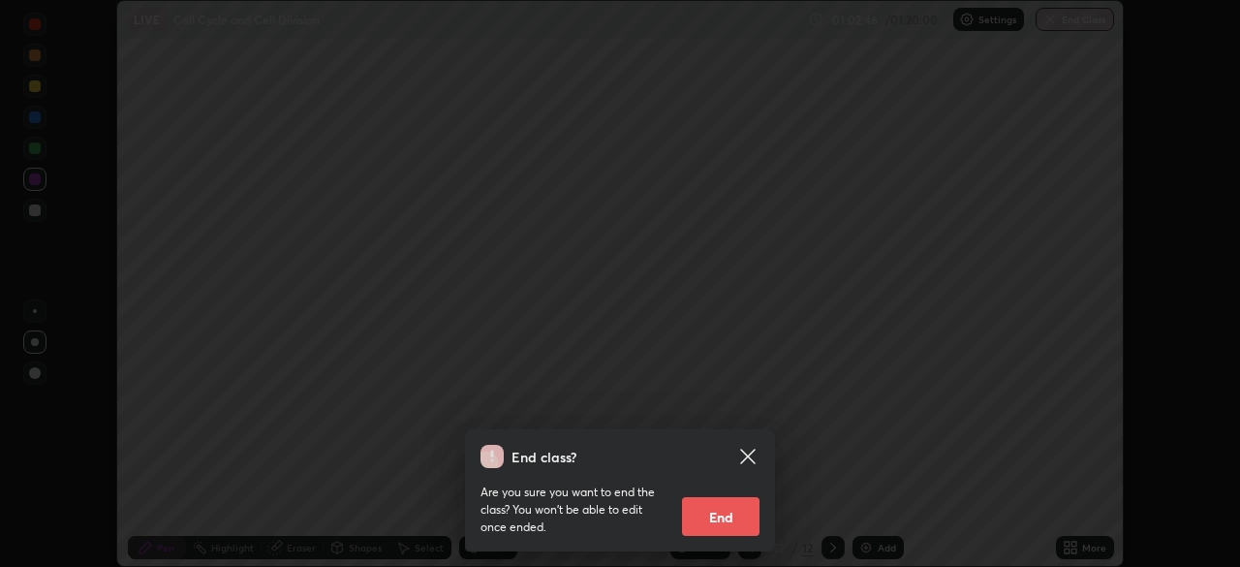
click at [718, 512] on button "End" at bounding box center [720, 516] width 77 height 39
